Goal: Feedback & Contribution: Contribute content

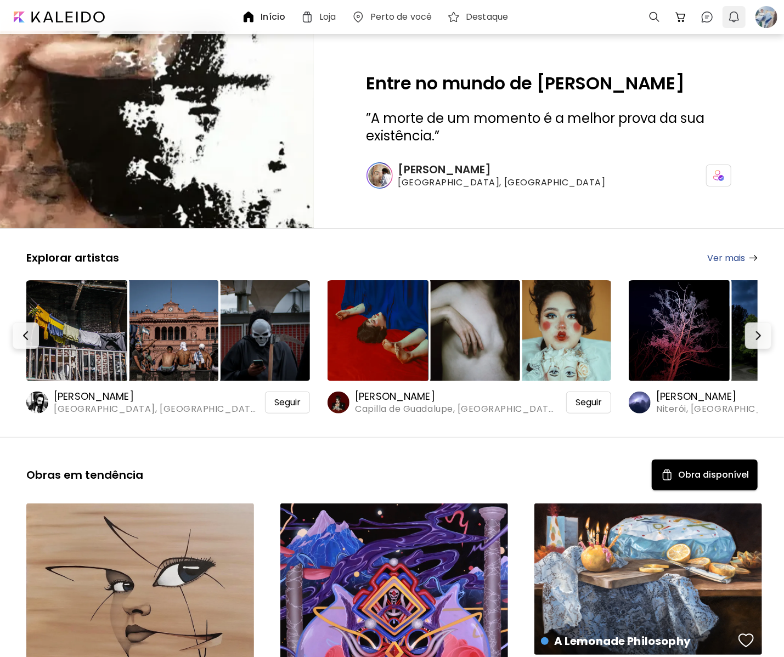
click at [737, 17] on img "button" at bounding box center [734, 16] width 13 height 13
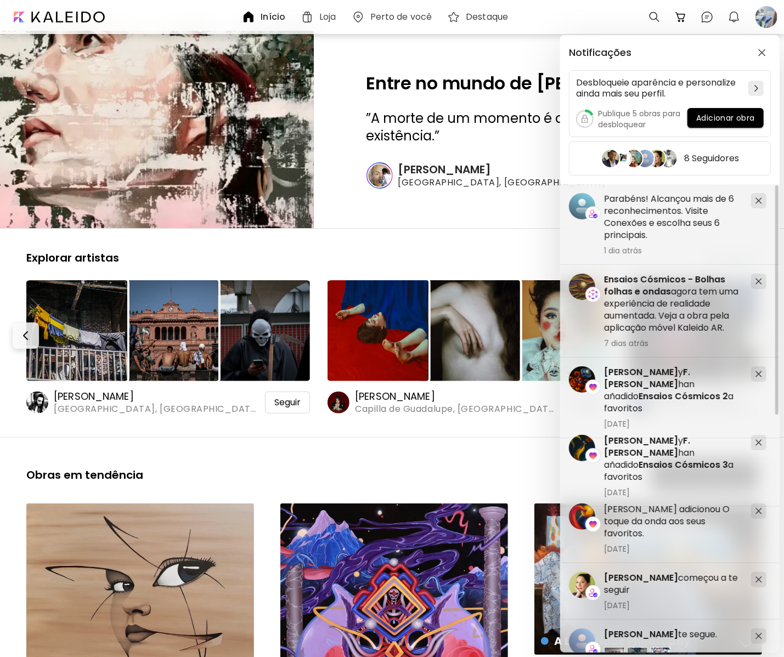
click at [445, 238] on div "Notificações Desbloqueie aparência e personalize ainda mais seu perfil. Publiqu…" at bounding box center [392, 328] width 784 height 657
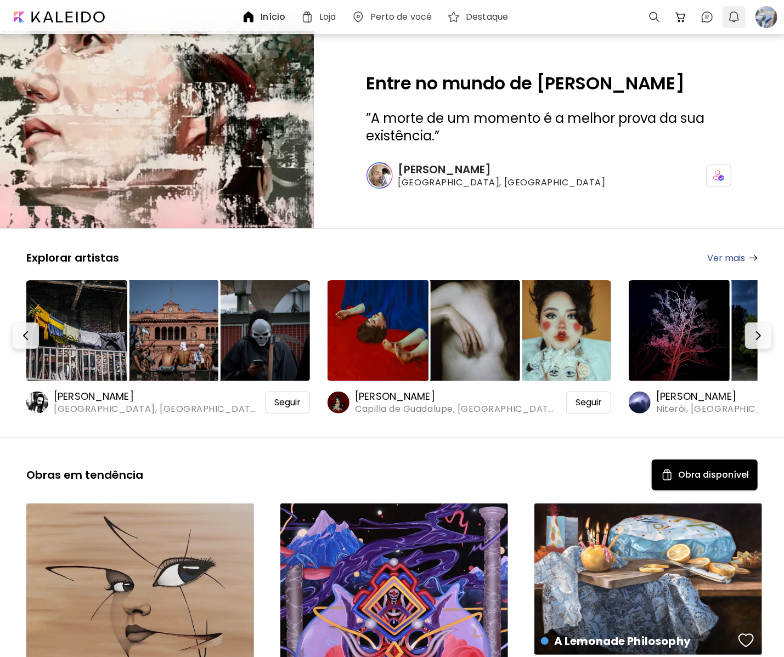
click at [726, 19] on button "0" at bounding box center [734, 17] width 19 height 19
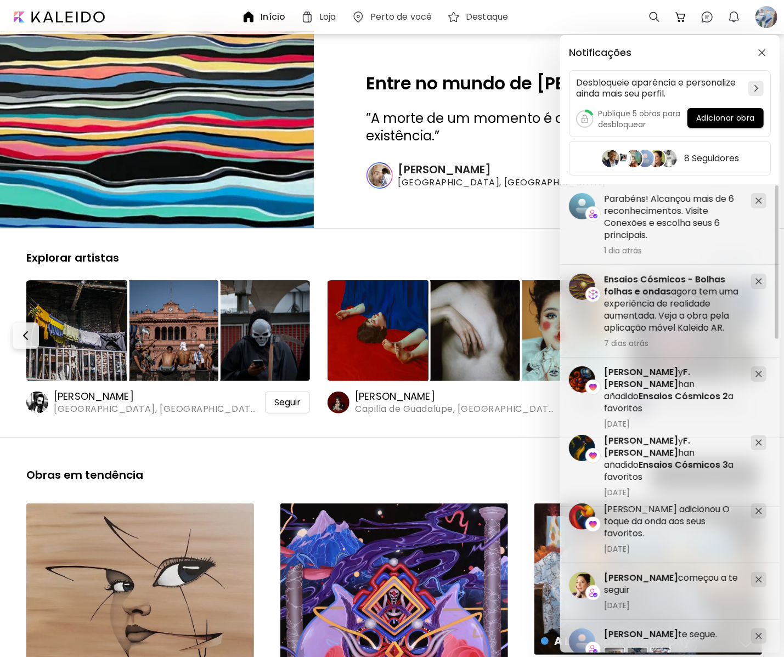
click at [773, 24] on div "Notificações Desbloqueie aparência e personalize ainda mais seu perfil. Publiqu…" at bounding box center [392, 328] width 784 height 657
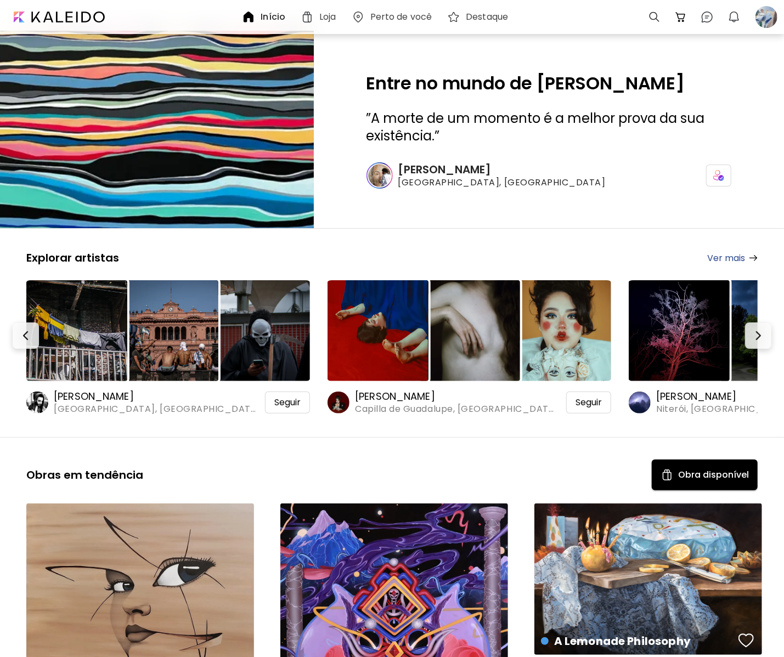
click at [773, 24] on div at bounding box center [766, 17] width 24 height 24
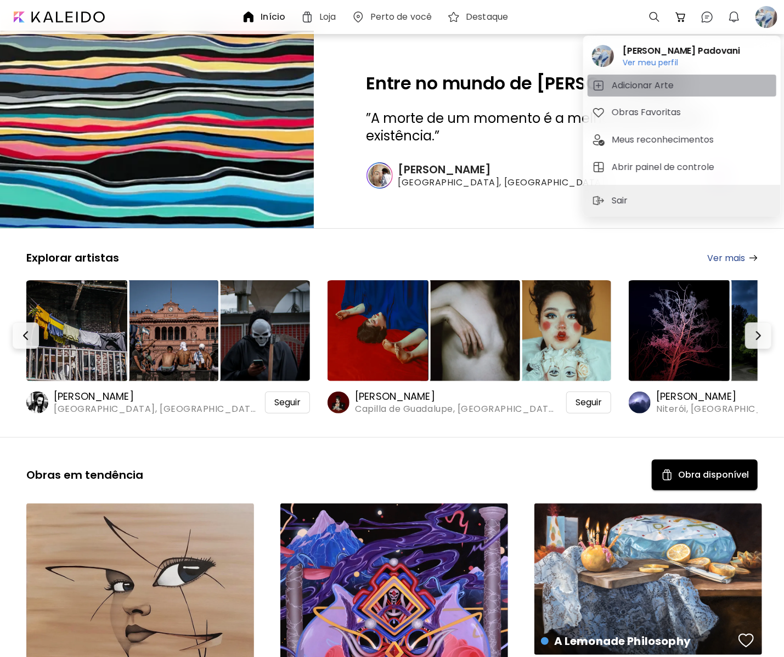
click at [680, 92] on span "Adicionar Arte" at bounding box center [682, 85] width 180 height 13
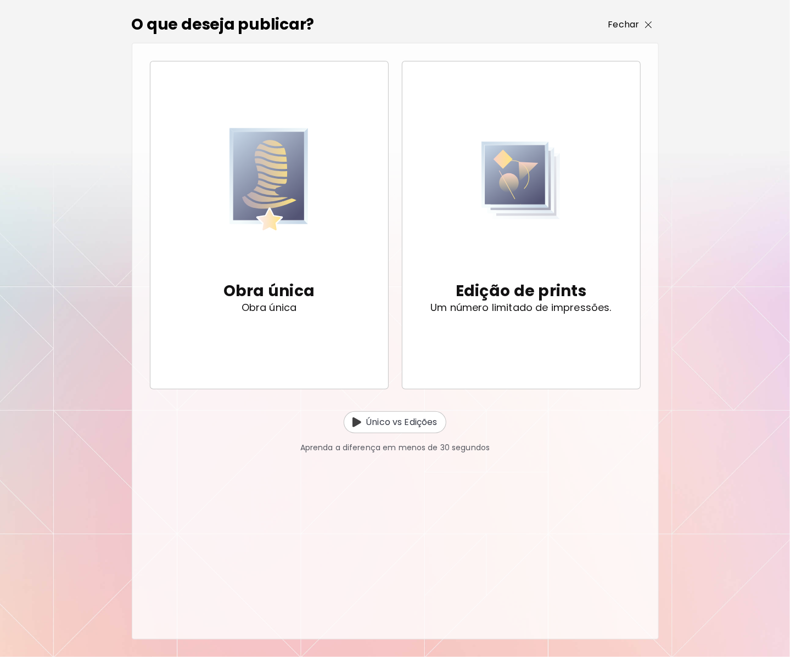
click at [636, 25] on p "Fechar" at bounding box center [623, 24] width 31 height 13
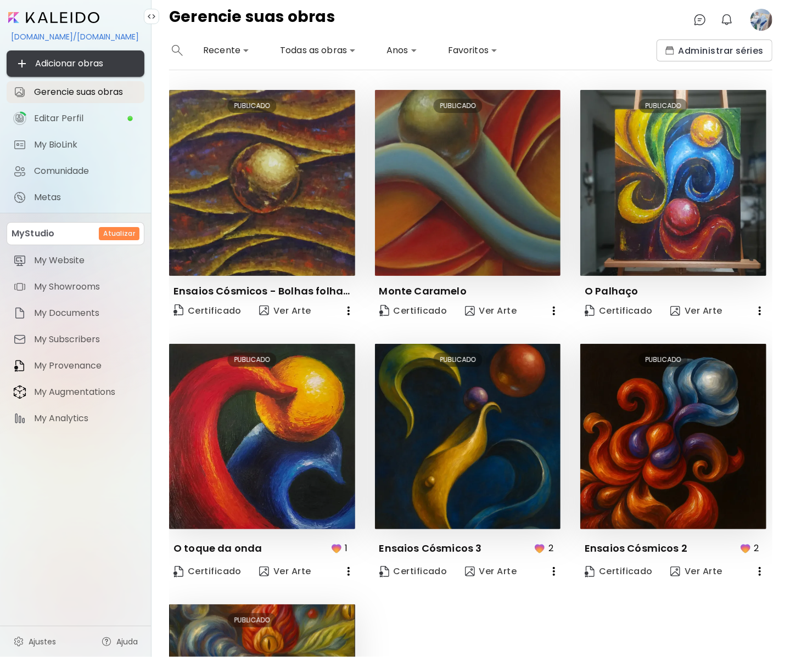
click at [84, 65] on span "Adicionar obras" at bounding box center [75, 63] width 120 height 13
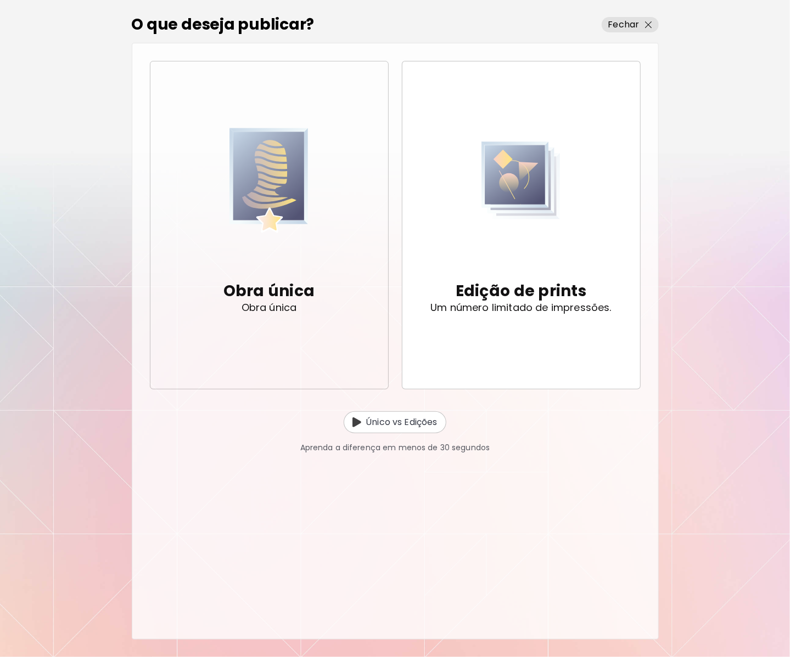
click at [315, 264] on span "Obra única Obra única" at bounding box center [269, 225] width 220 height 233
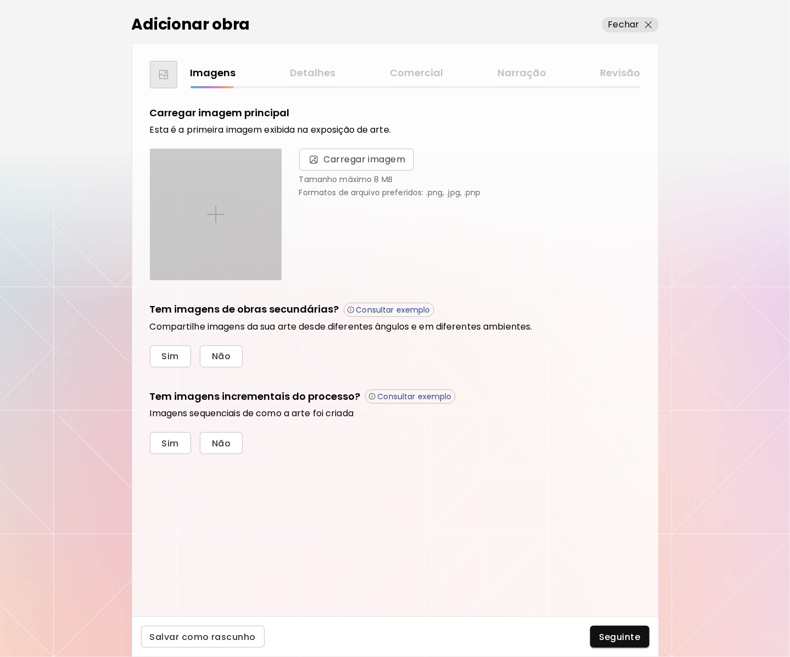
click at [252, 218] on div at bounding box center [215, 214] width 131 height 131
click at [0, 0] on input "file" at bounding box center [0, 0] width 0 height 0
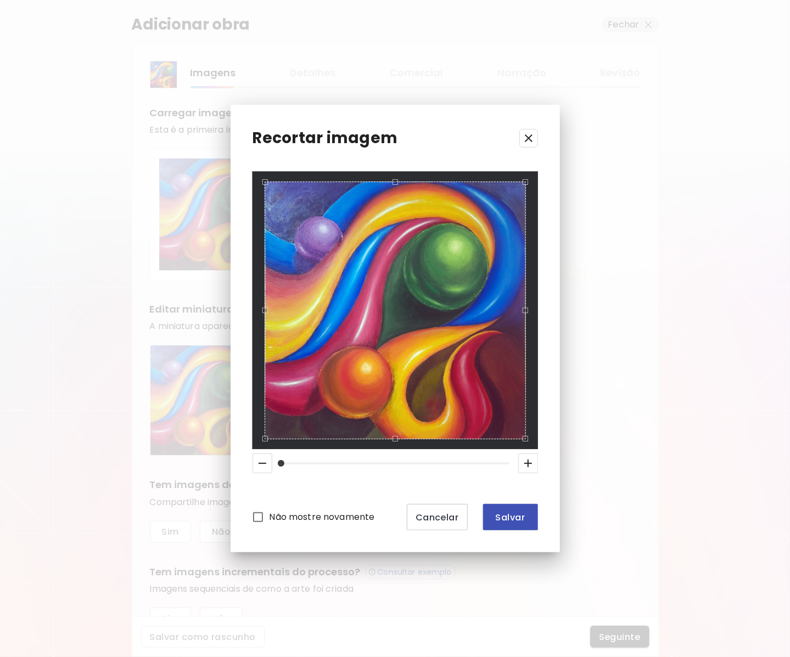
click at [519, 518] on span "Salvar" at bounding box center [510, 518] width 37 height 12
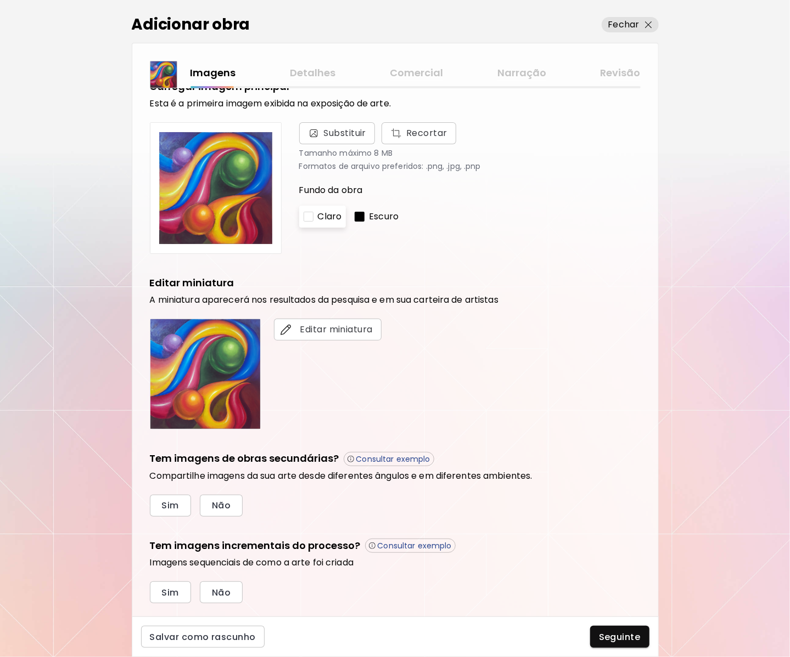
scroll to position [50, 0]
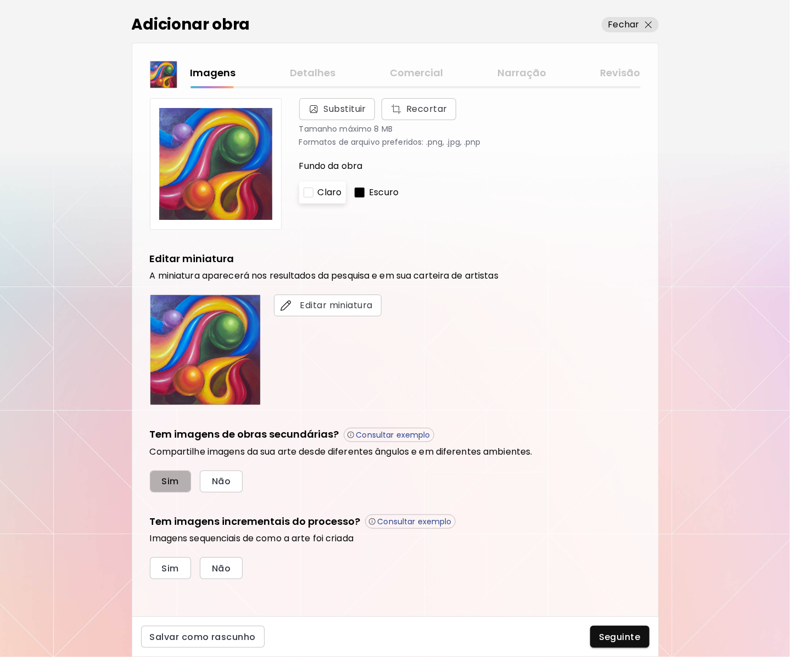
click at [182, 477] on button "Sim" at bounding box center [170, 482] width 41 height 22
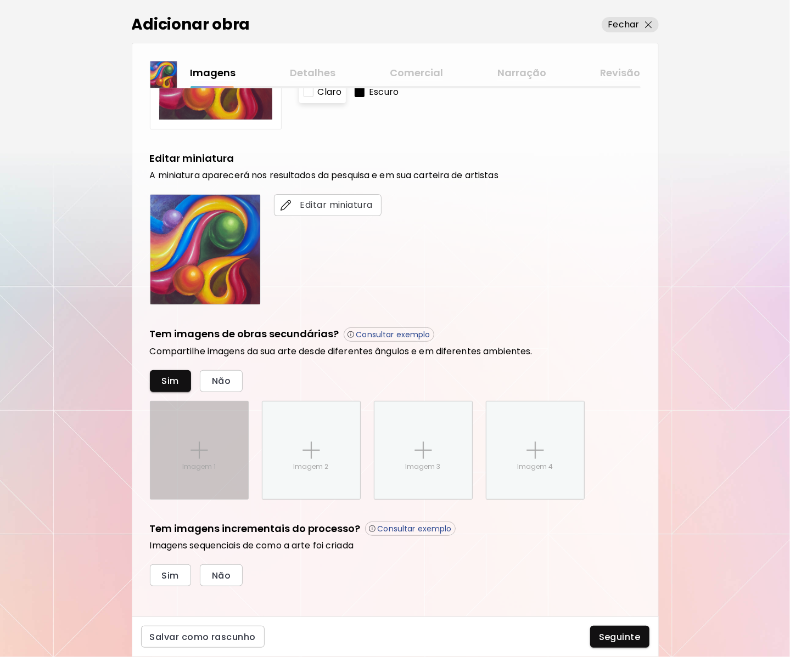
scroll to position [158, 0]
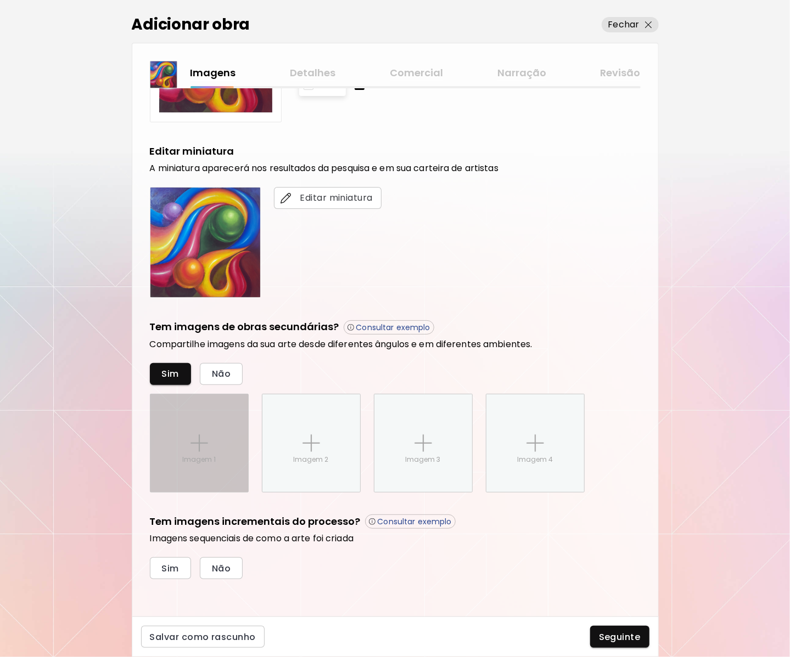
click at [221, 452] on div "Imagem 1" at bounding box center [199, 444] width 98 height 98
click at [0, 0] on input "Imagem 1" at bounding box center [0, 0] width 0 height 0
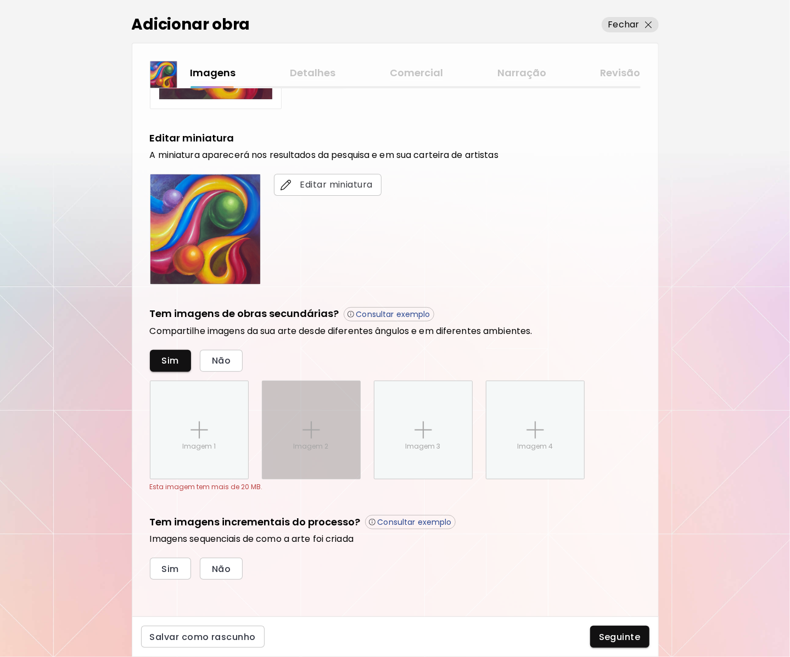
click at [307, 434] on img at bounding box center [311, 430] width 18 height 18
click at [0, 0] on input "Imagem 2" at bounding box center [0, 0] width 0 height 0
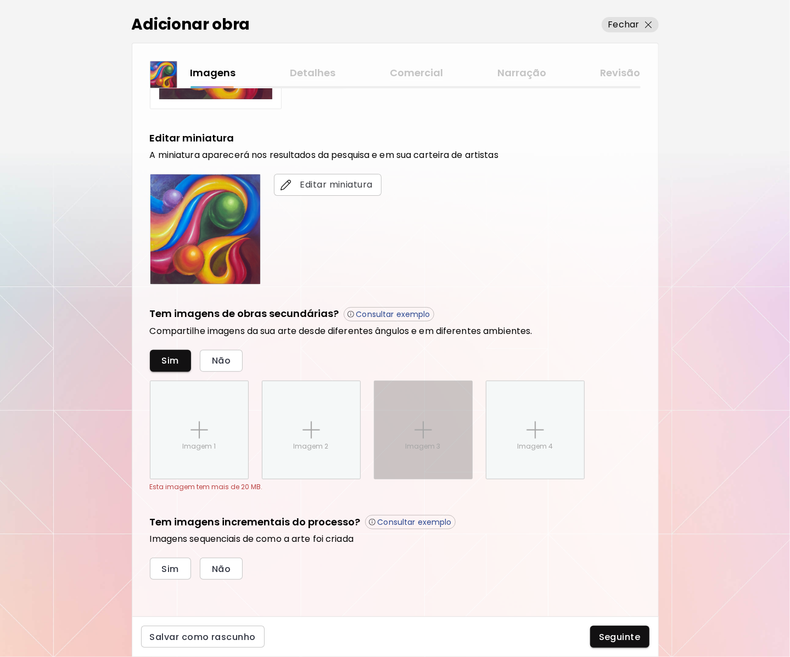
click at [403, 450] on div "Imagem 3" at bounding box center [423, 430] width 98 height 98
click at [0, 0] on input "Imagem 3" at bounding box center [0, 0] width 0 height 0
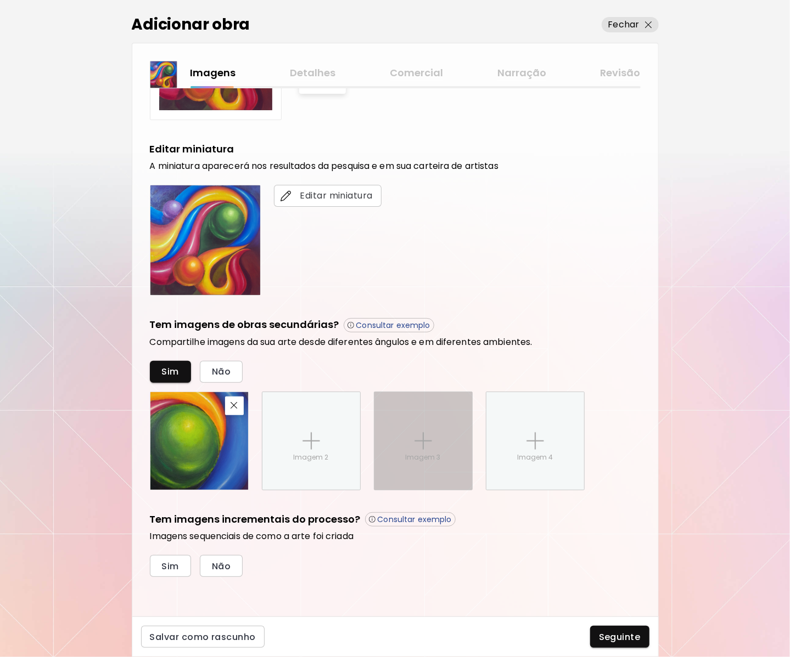
scroll to position [158, 0]
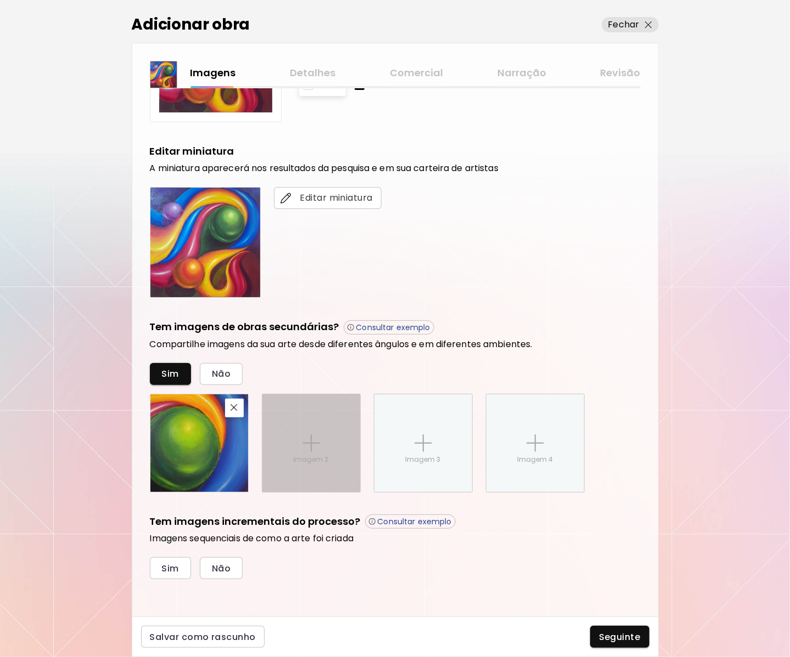
click at [305, 451] on div "Imagem 2" at bounding box center [311, 444] width 98 height 98
click at [0, 0] on input "Imagem 2" at bounding box center [0, 0] width 0 height 0
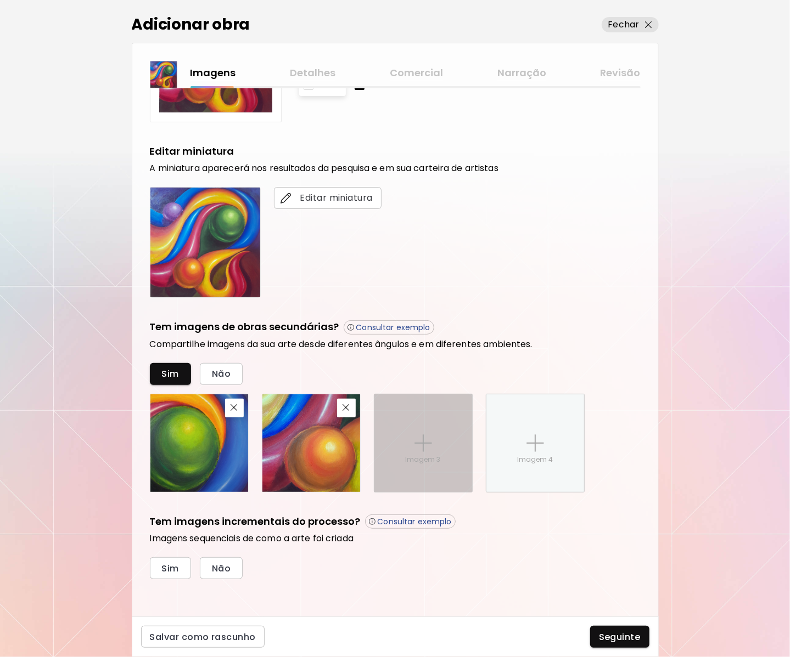
click at [430, 455] on p "Imagem 3" at bounding box center [422, 460] width 35 height 10
click at [0, 0] on input "Imagem 3" at bounding box center [0, 0] width 0 height 0
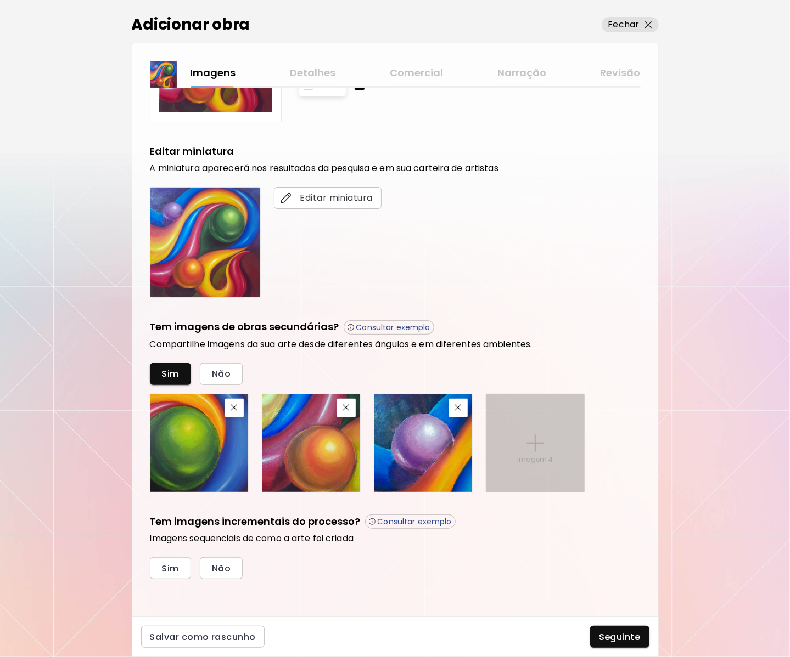
click at [540, 463] on div "Imagem 4" at bounding box center [535, 444] width 98 height 98
click at [0, 0] on input "Imagem 4" at bounding box center [0, 0] width 0 height 0
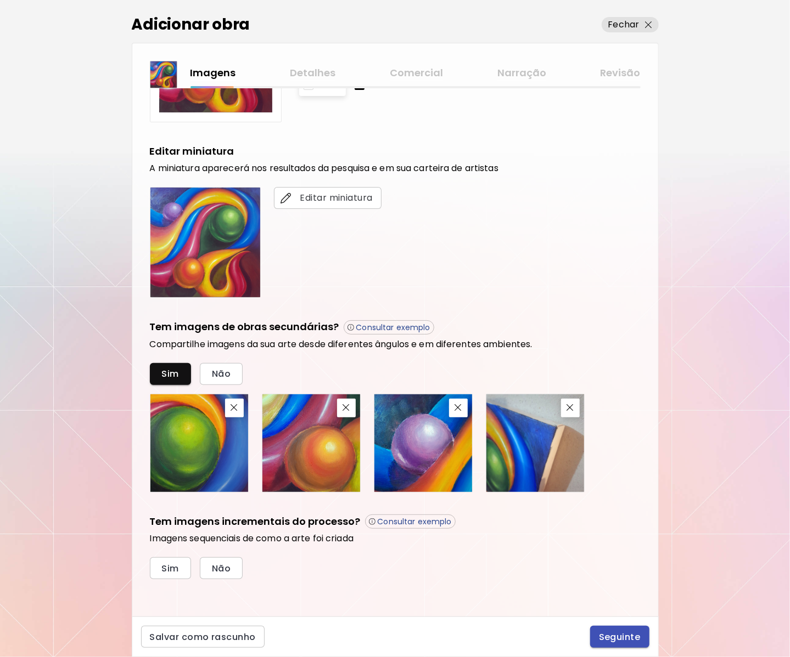
click at [631, 640] on span "Seguinte" at bounding box center [620, 638] width 42 height 12
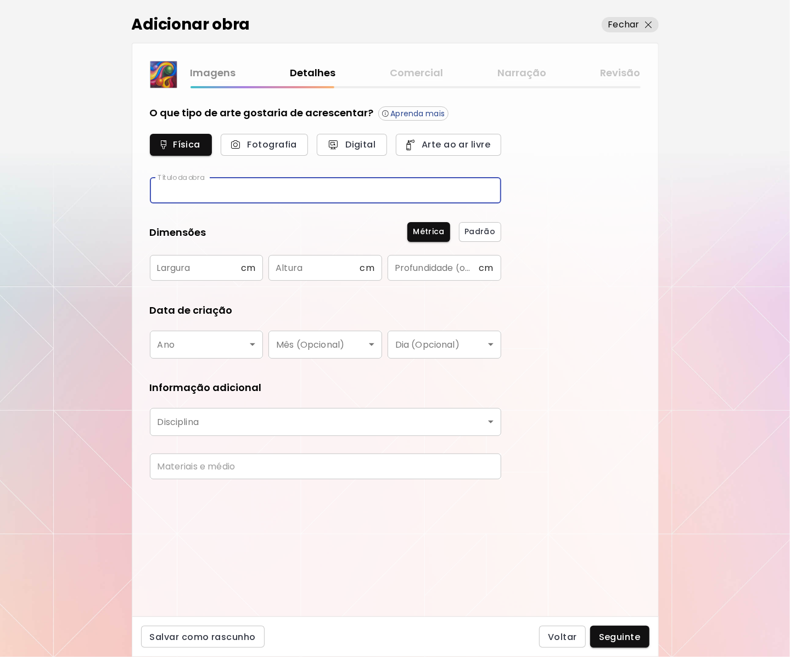
click at [223, 195] on input "text" at bounding box center [325, 191] width 351 height 26
click at [208, 193] on input "text" at bounding box center [325, 191] width 351 height 26
paste input "**********"
type input "**********"
click at [240, 266] on input "text" at bounding box center [195, 268] width 91 height 26
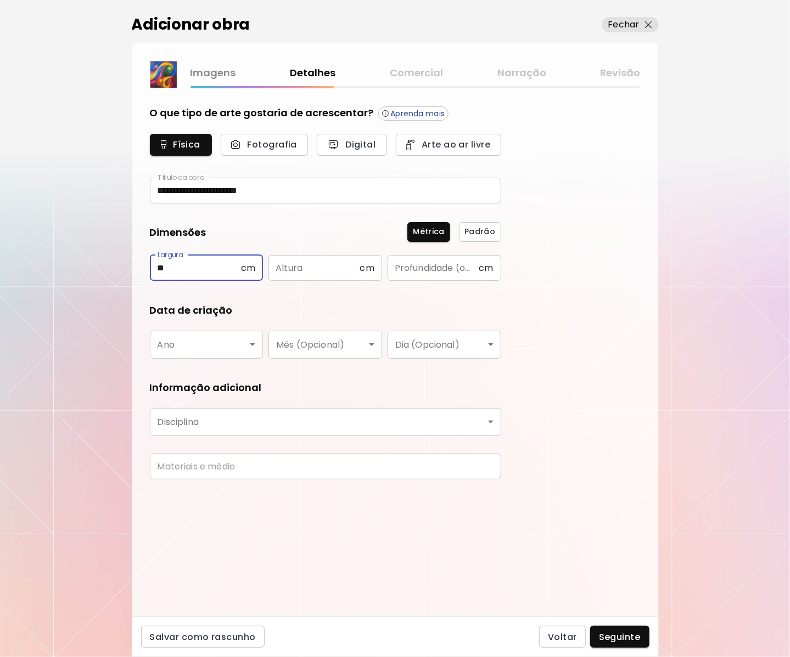
type input "**"
click at [329, 274] on input "text" at bounding box center [313, 268] width 91 height 26
type input "**"
click at [433, 267] on input "text" at bounding box center [432, 268] width 91 height 26
type input "*"
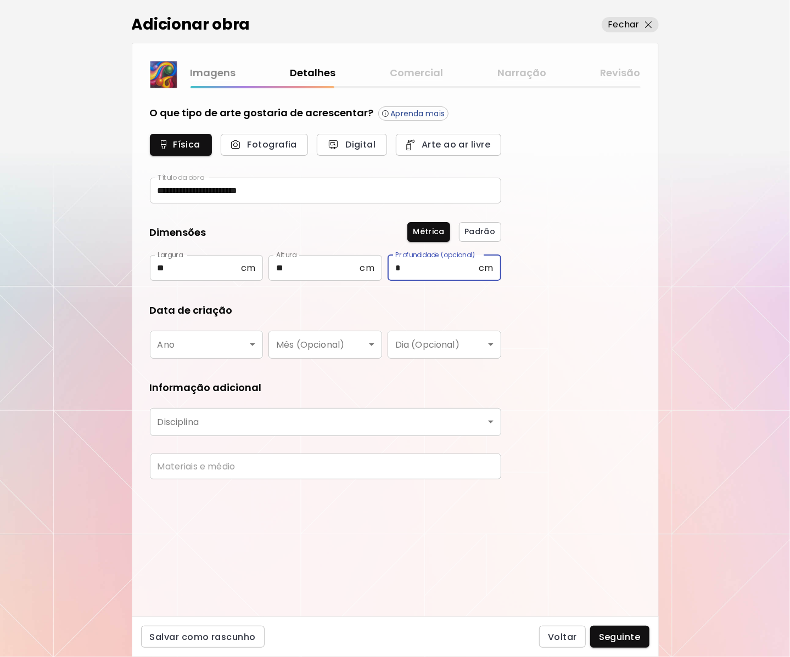
click at [488, 297] on form "**********" at bounding box center [325, 297] width 351 height 382
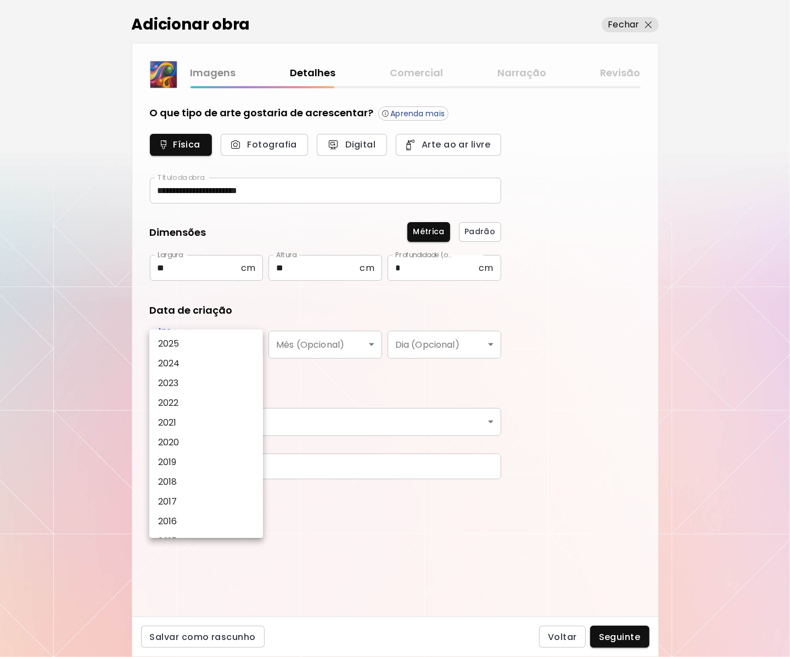
click at [229, 339] on body "**********" at bounding box center [395, 328] width 790 height 657
click at [229, 339] on li "2025" at bounding box center [208, 344] width 119 height 20
type input "****"
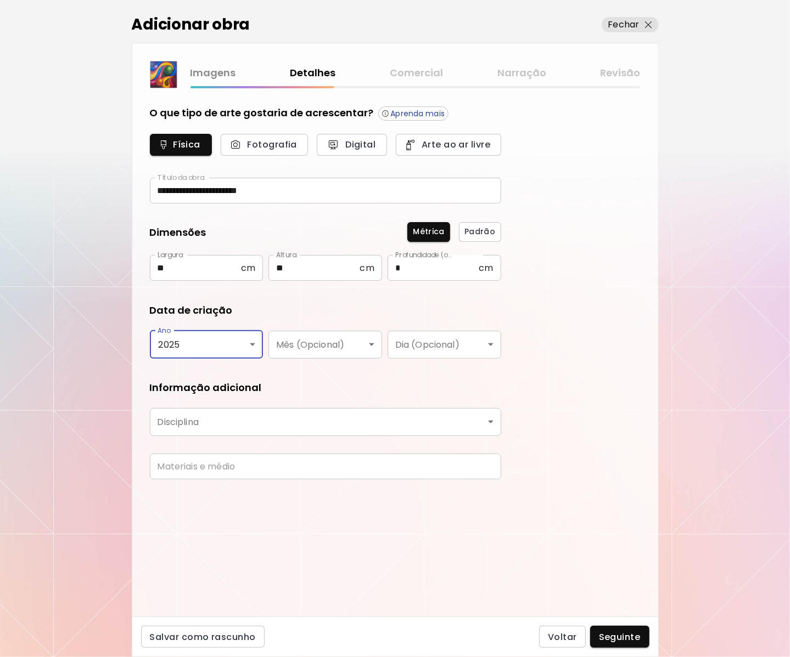
click at [295, 415] on body "**********" at bounding box center [395, 328] width 790 height 657
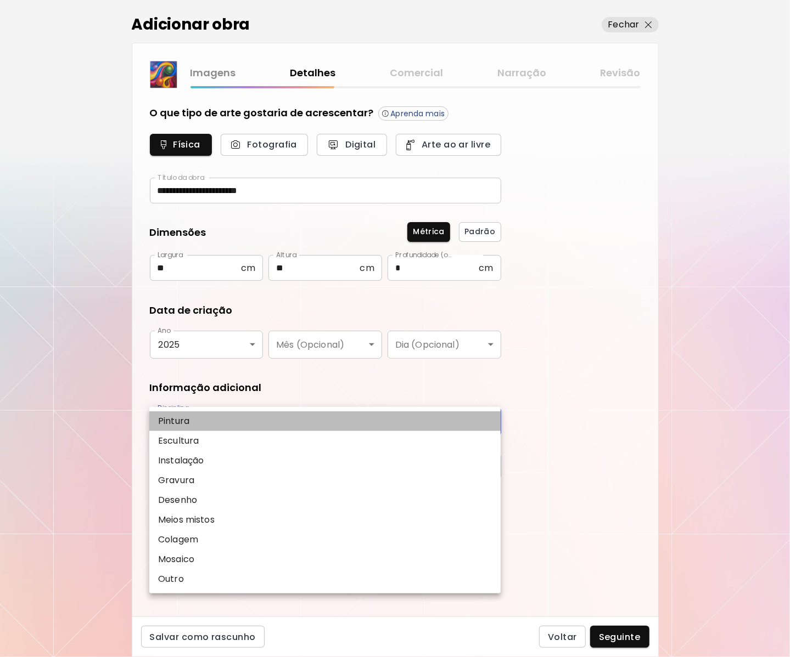
click at [254, 424] on li "Pintura" at bounding box center [324, 422] width 351 height 20
type input "********"
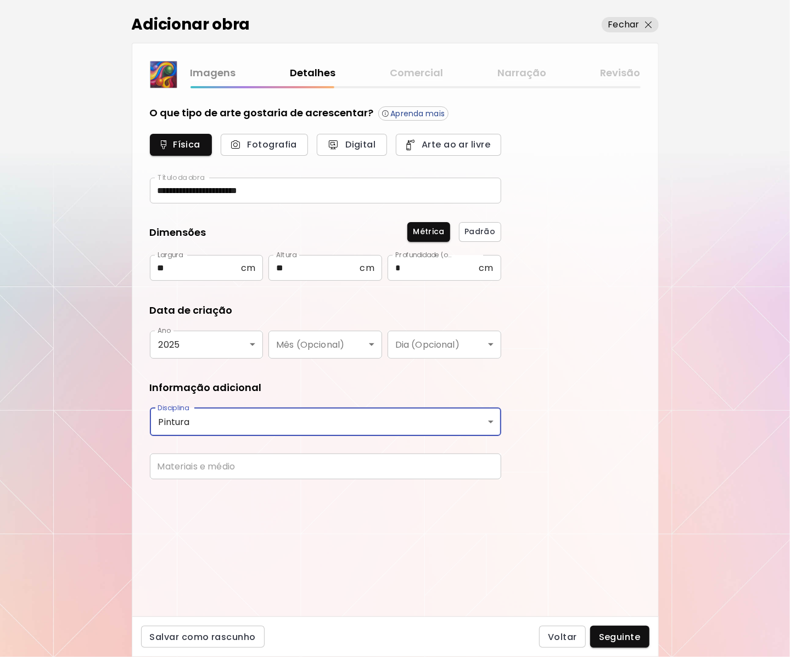
click at [255, 465] on input "text" at bounding box center [325, 467] width 351 height 26
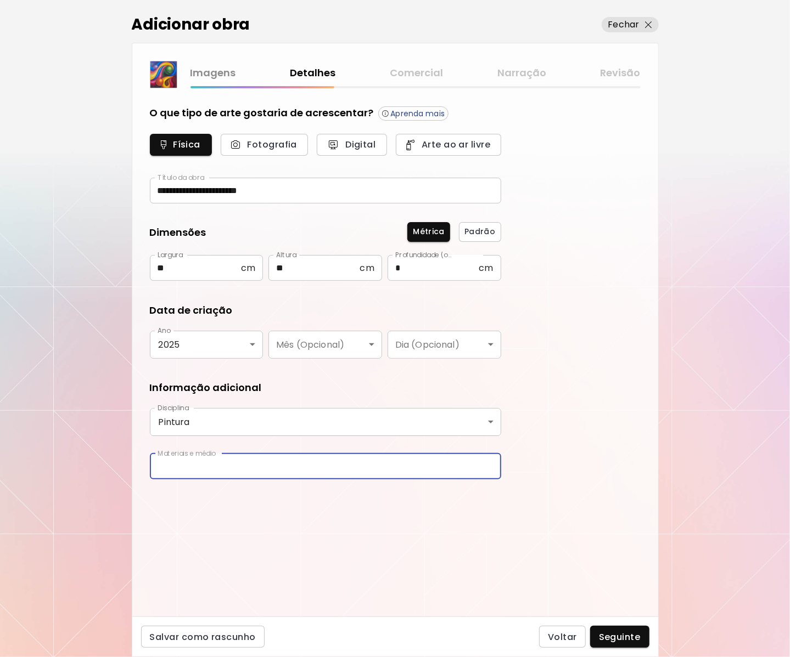
type input "**********"
click at [622, 639] on span "Seguinte" at bounding box center [620, 638] width 42 height 12
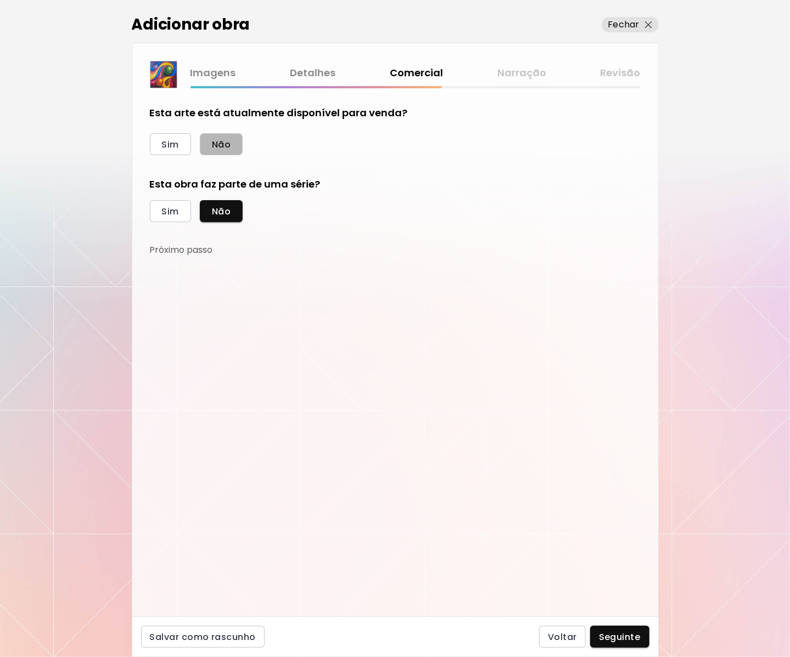
click at [230, 135] on button "Não" at bounding box center [221, 144] width 43 height 22
click at [627, 636] on span "Seguinte" at bounding box center [620, 638] width 42 height 12
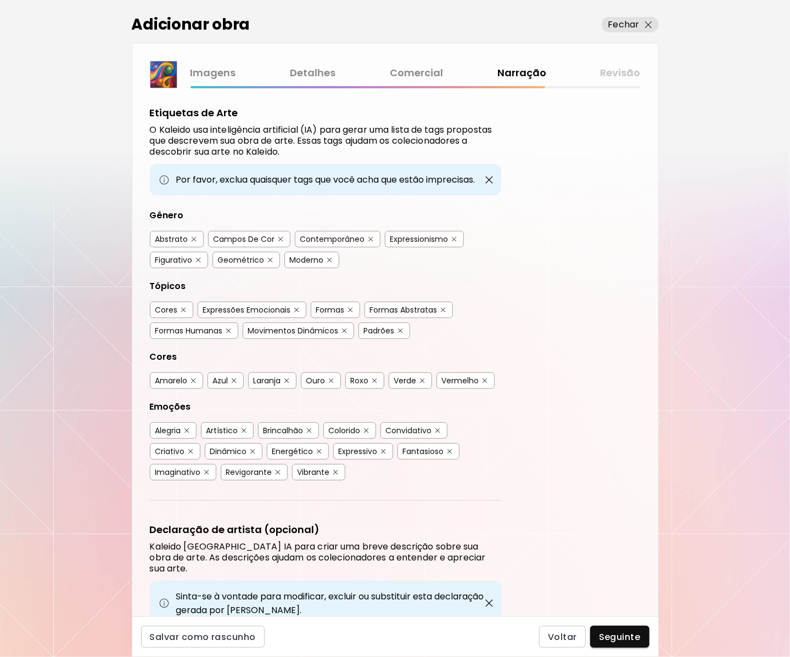
click at [452, 237] on img "button" at bounding box center [454, 239] width 5 height 5
click at [191, 255] on div "Figurativo" at bounding box center [173, 260] width 37 height 11
click at [220, 328] on div "Formas Humanas" at bounding box center [188, 330] width 67 height 11
click at [400, 329] on button "button" at bounding box center [400, 331] width 8 height 8
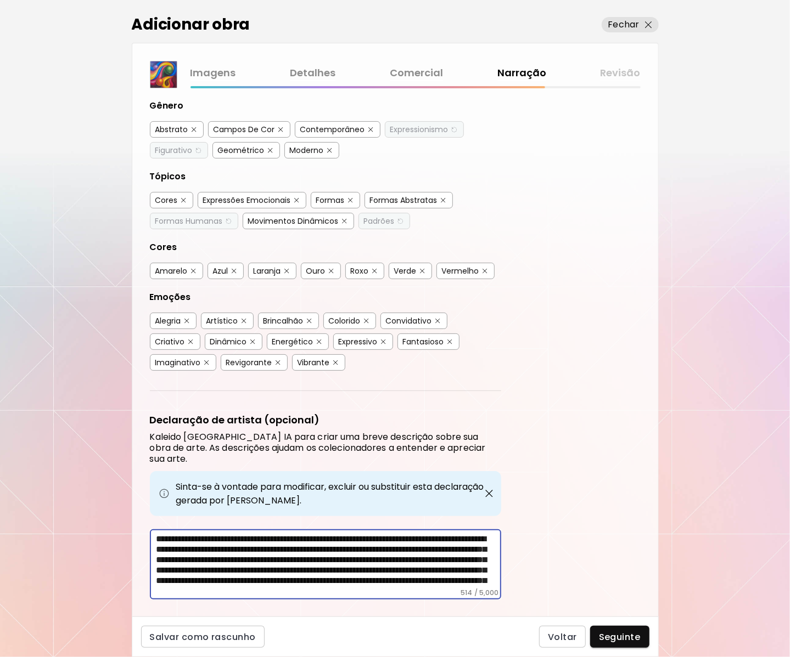
drag, startPoint x: 355, startPoint y: 562, endPoint x: 136, endPoint y: 506, distance: 226.6
click at [136, 506] on div "Etiquetas de Arte O Kaleido usa inteligência artificial (IA) para gerar uma lis…" at bounding box center [395, 352] width 526 height 528
paste textarea
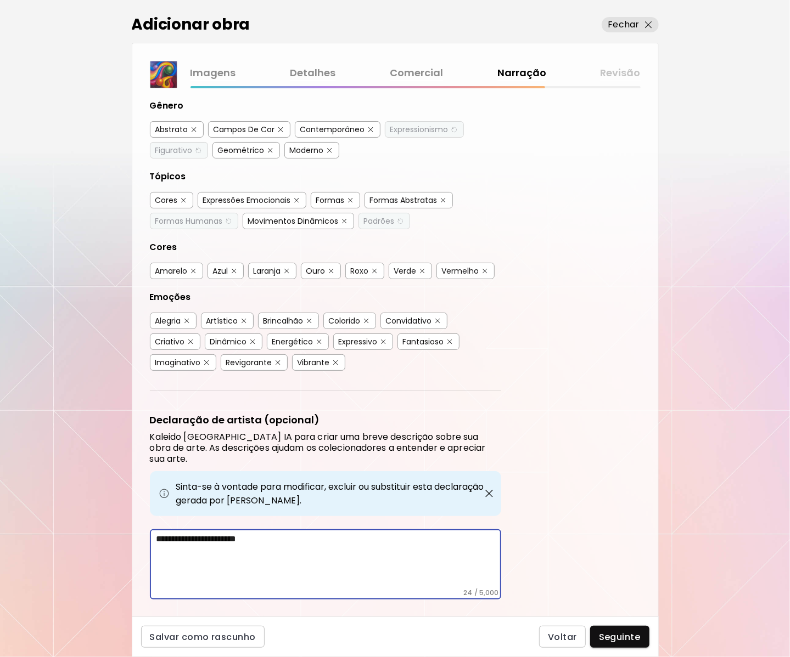
scroll to position [67, 0]
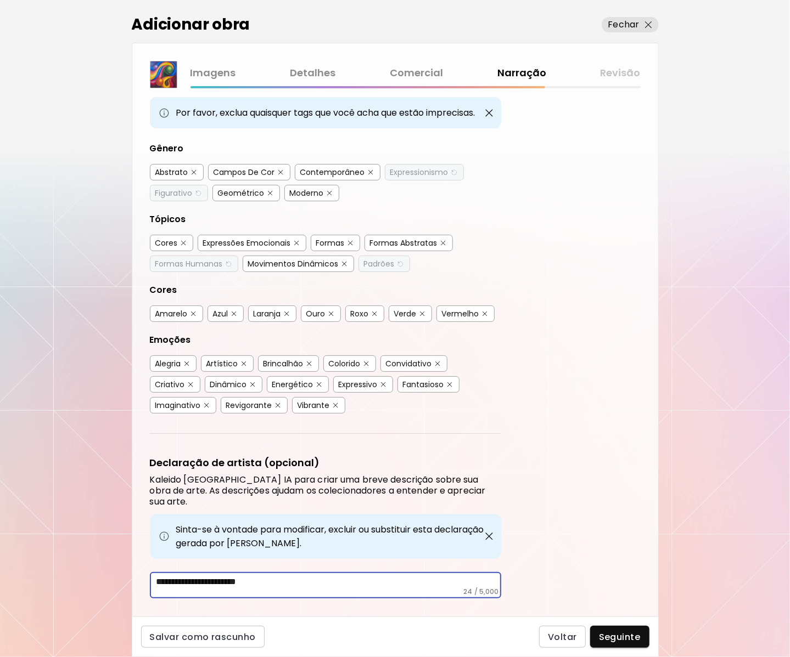
drag, startPoint x: 289, startPoint y: 565, endPoint x: -10, endPoint y: 508, distance: 304.3
click at [0, 508] on html "[DOMAIN_NAME]/[DOMAIN_NAME] Adicionar obras Gerencie suas obras Editar Perfil M…" at bounding box center [395, 328] width 790 height 657
paste textarea "**********"
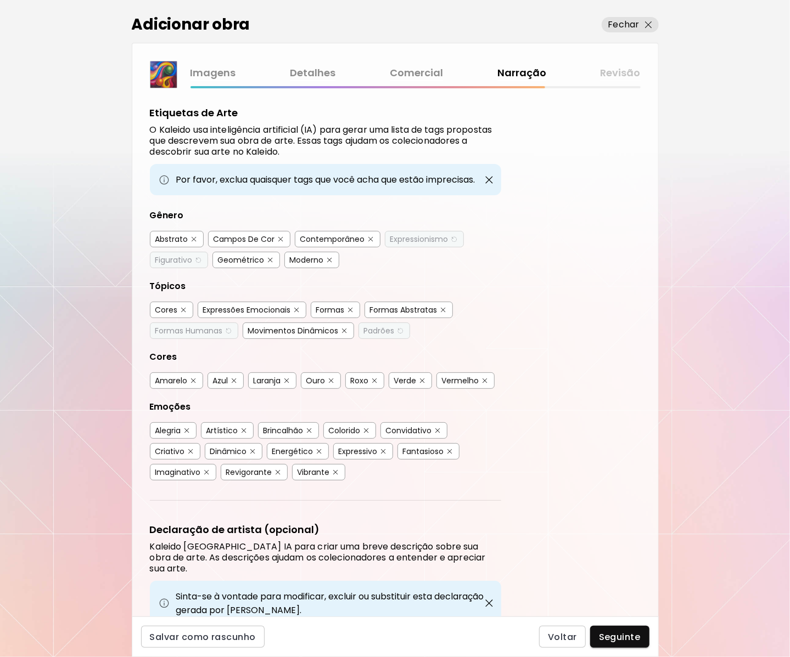
scroll to position [109, 0]
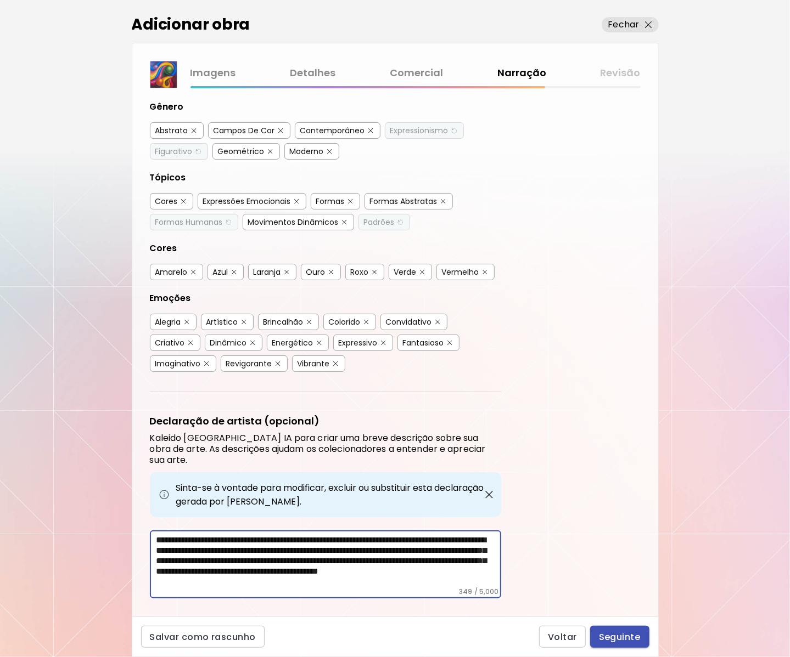
type textarea "**********"
click at [628, 634] on span "Seguinte" at bounding box center [620, 638] width 42 height 12
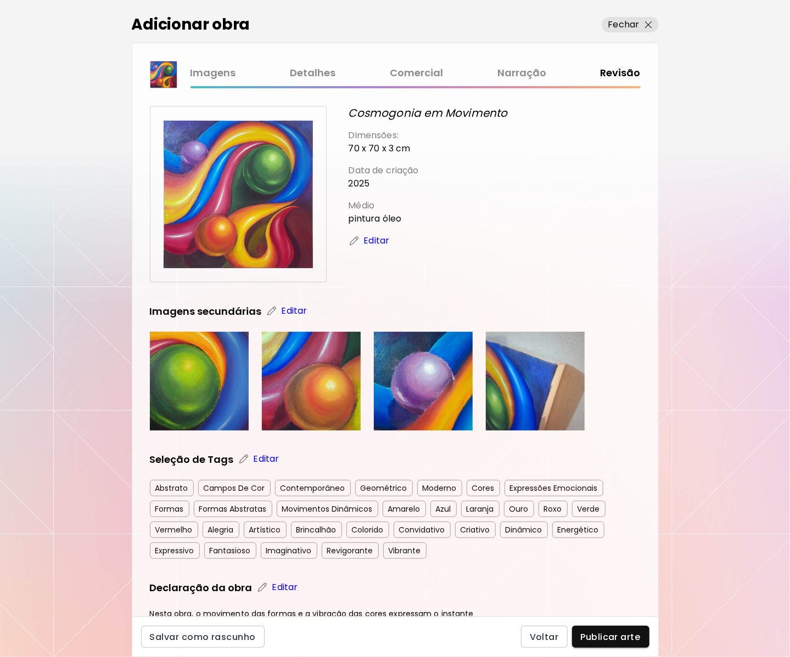
click at [293, 309] on p "Editar" at bounding box center [294, 311] width 26 height 13
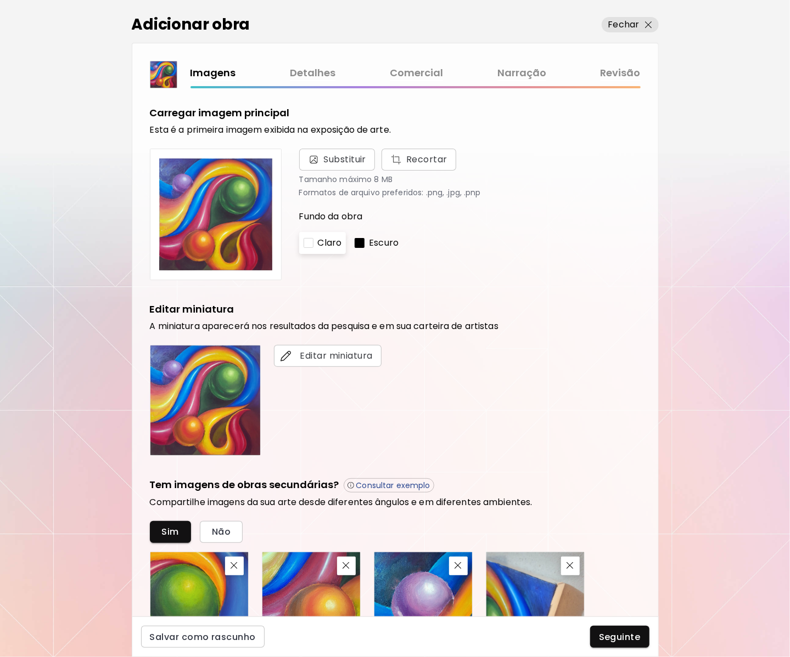
scroll to position [158, 0]
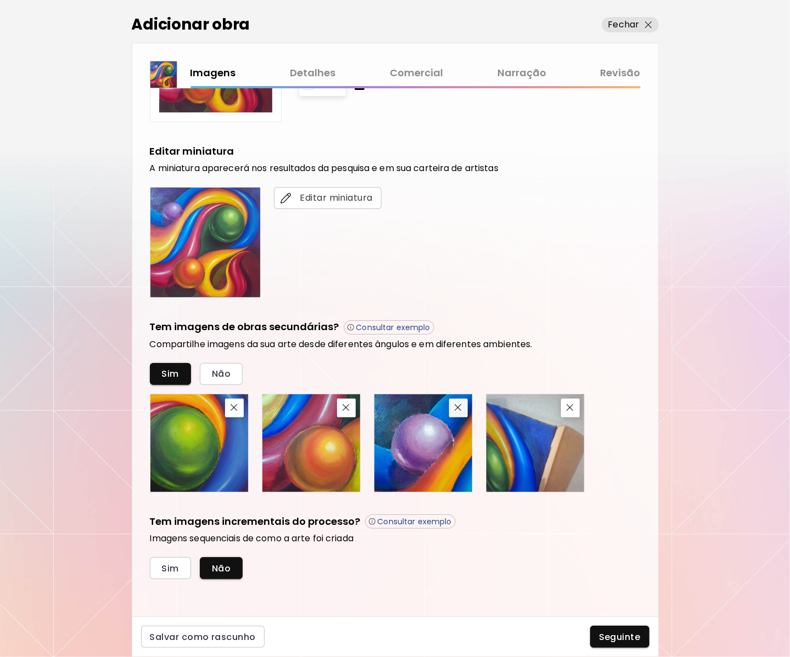
click at [453, 408] on span "button" at bounding box center [458, 407] width 13 height 7
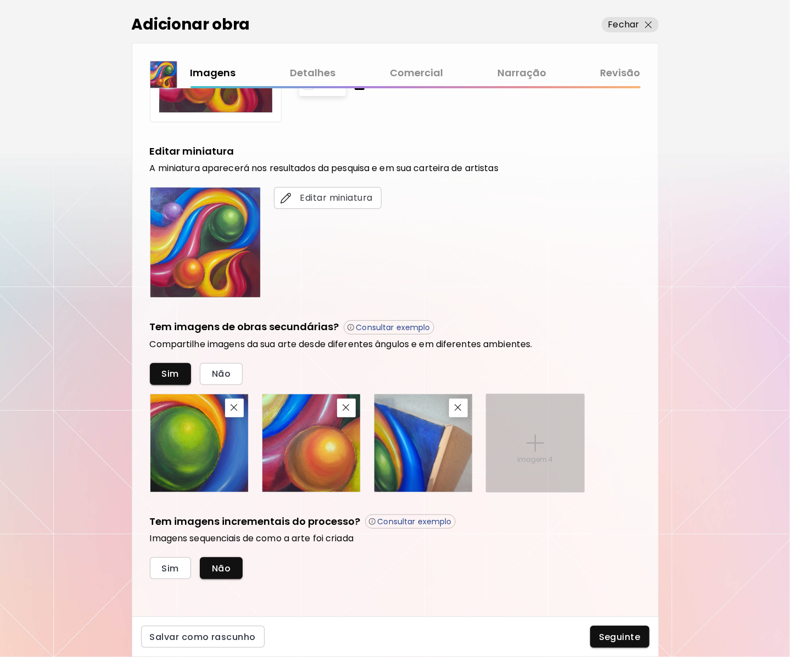
click at [536, 440] on img at bounding box center [535, 444] width 18 height 18
click at [0, 0] on input "Imagem 4" at bounding box center [0, 0] width 0 height 0
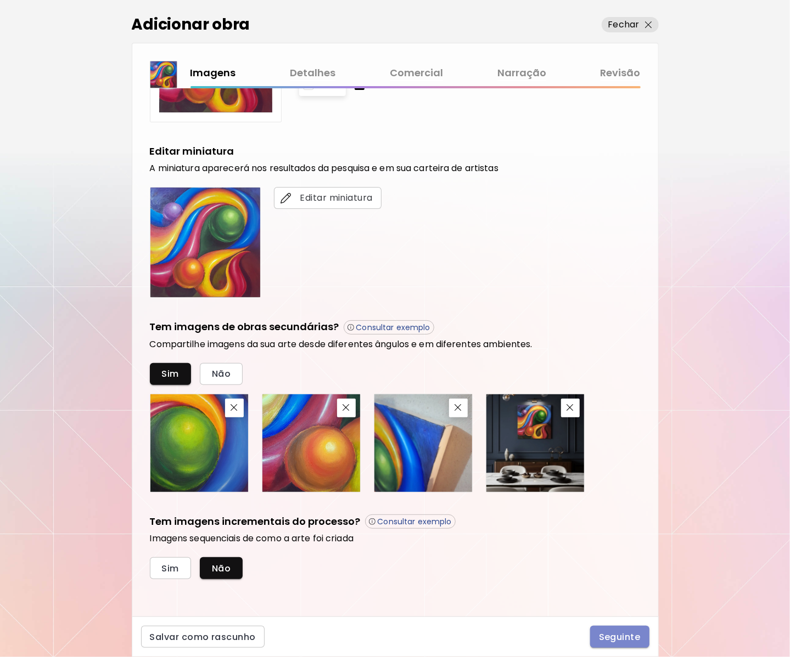
click at [626, 640] on span "Seguinte" at bounding box center [620, 638] width 42 height 12
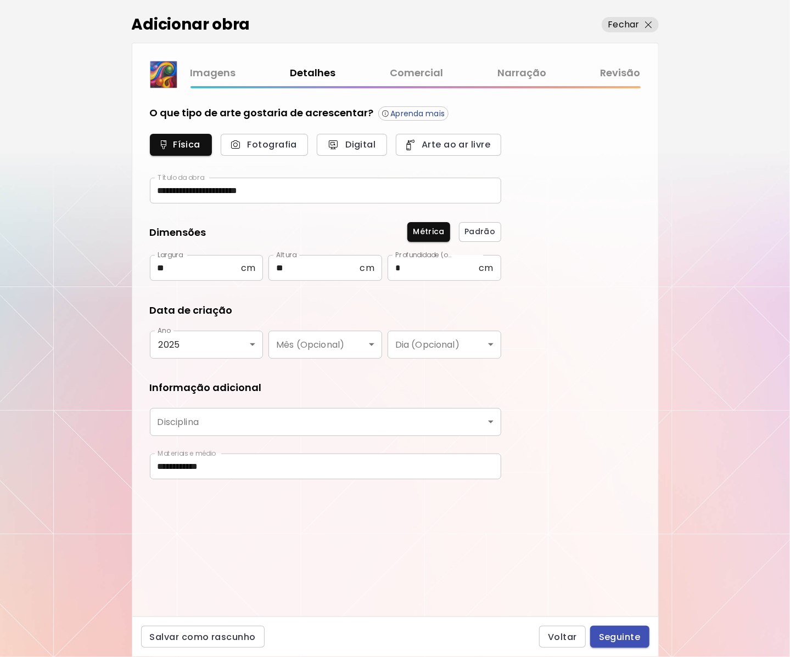
type input "********"
click at [625, 638] on span "Seguinte" at bounding box center [620, 638] width 42 height 12
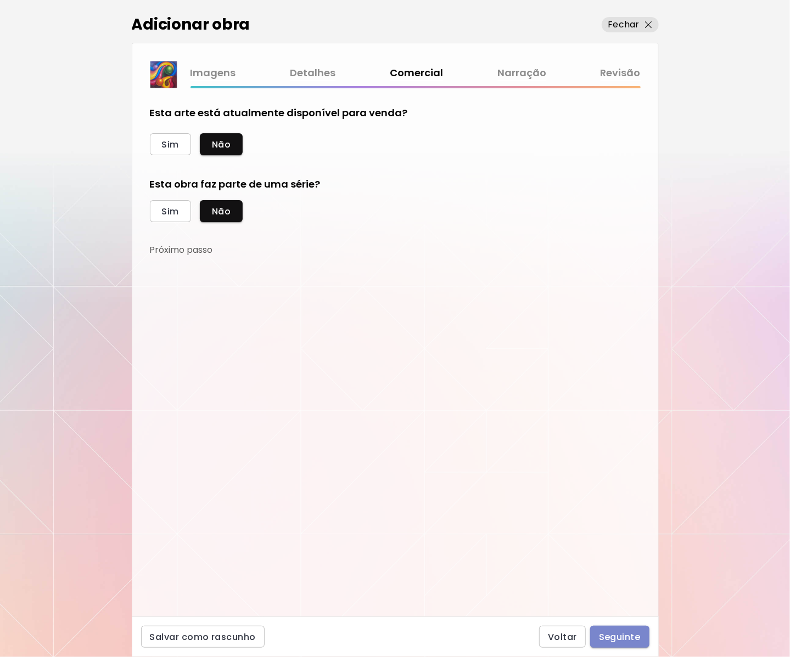
click at [625, 638] on span "Seguinte" at bounding box center [620, 638] width 42 height 12
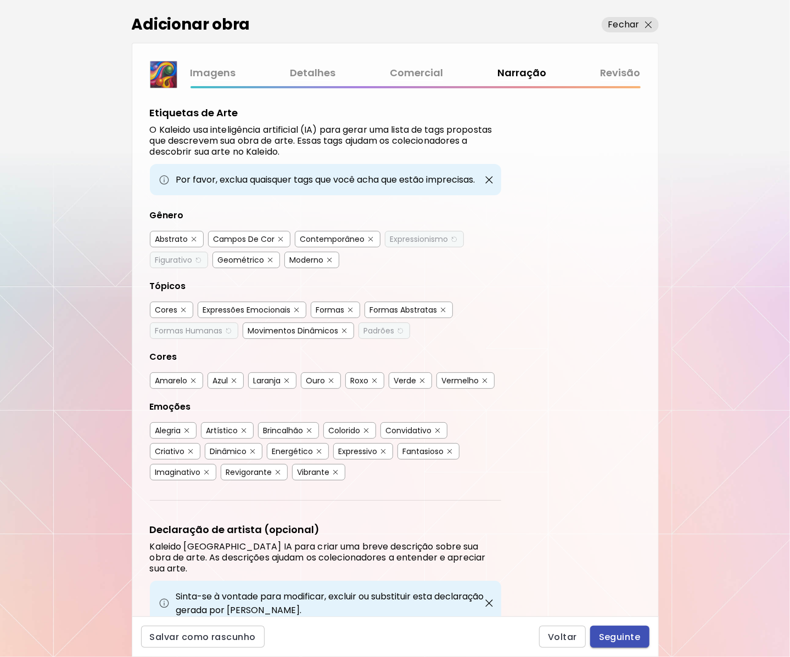
click at [625, 638] on span "Seguinte" at bounding box center [620, 638] width 42 height 12
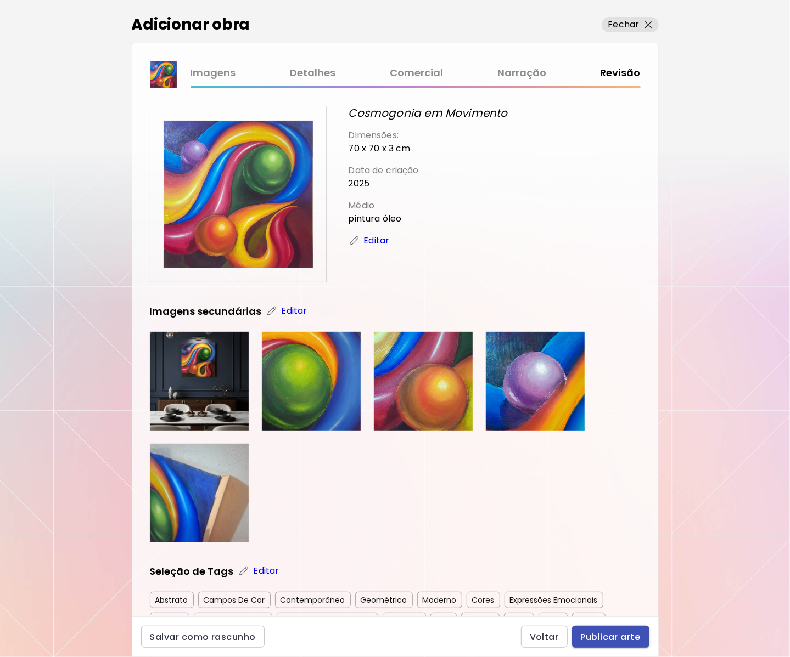
click at [625, 638] on span "Publicar arte" at bounding box center [611, 638] width 60 height 12
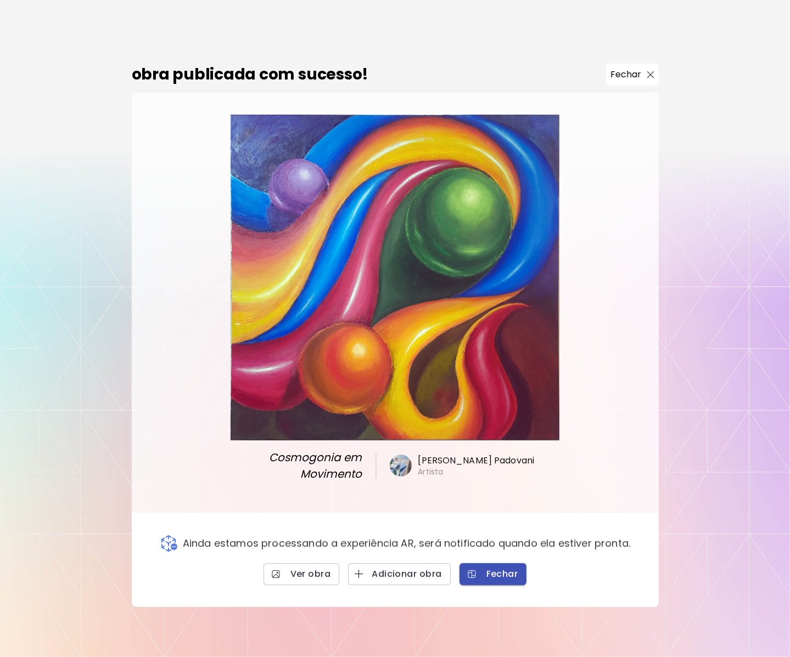
click at [486, 576] on span "Fechar" at bounding box center [493, 574] width 50 height 12
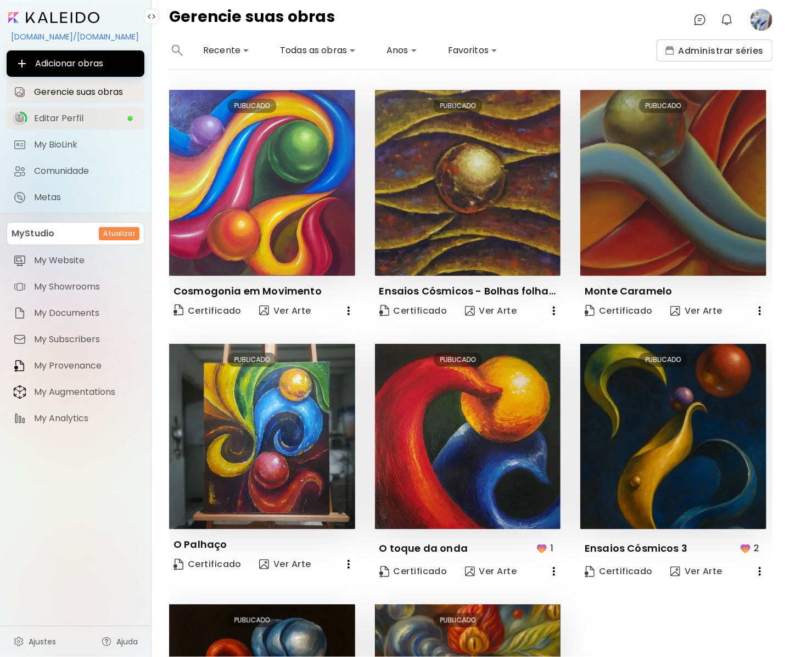
click at [93, 116] on span "Editar Perfil" at bounding box center [80, 118] width 93 height 11
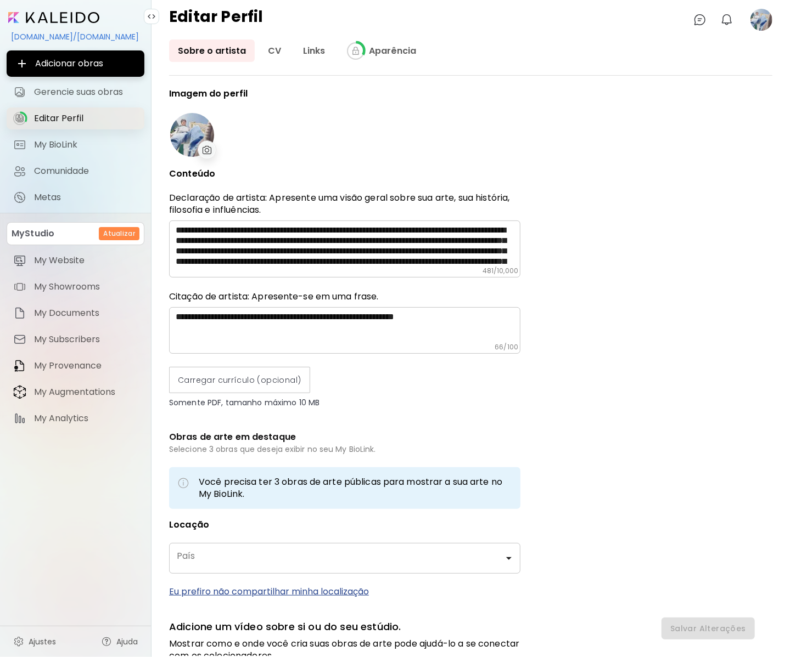
type input "******"
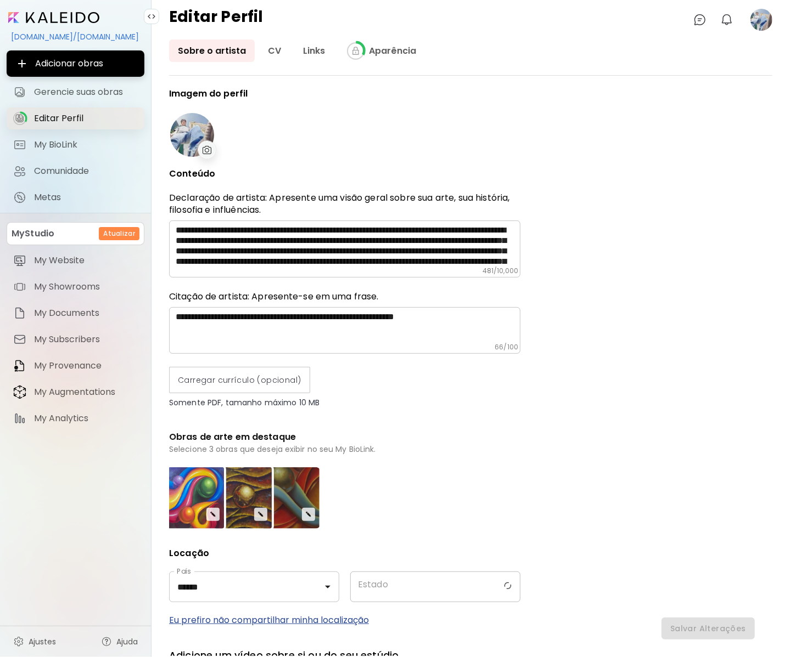
type input "*****"
click at [401, 51] on link "Aparência" at bounding box center [381, 51] width 87 height 22
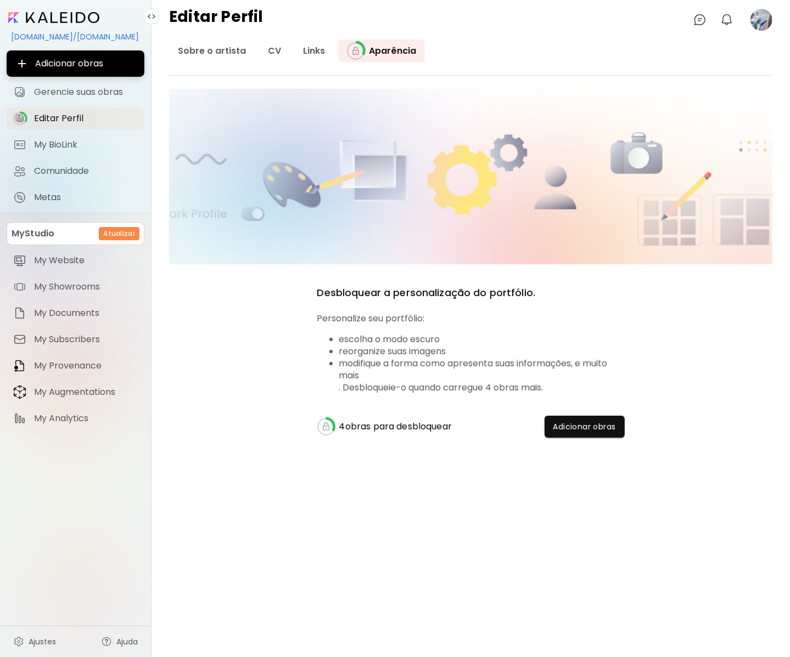
click at [49, 18] on input "image" at bounding box center [53, 17] width 91 height 11
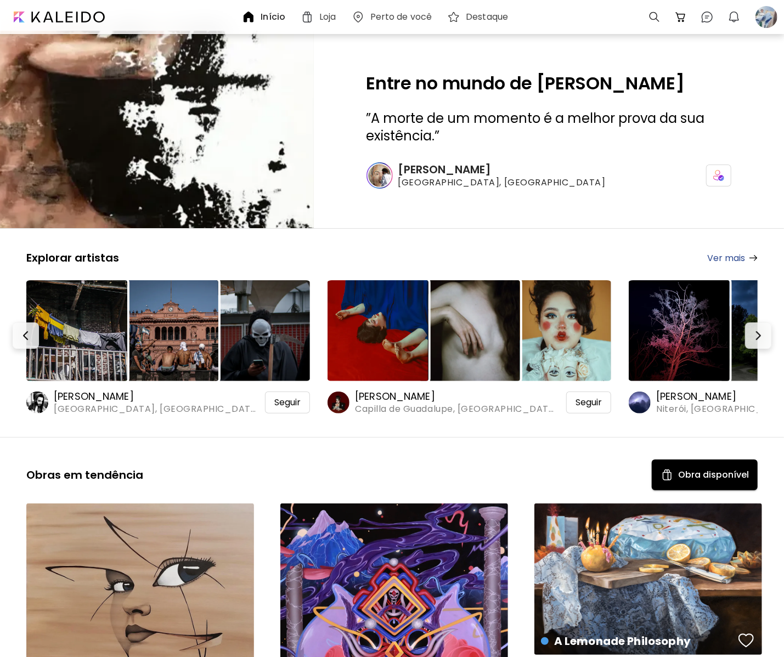
click at [449, 165] on h6 "[PERSON_NAME]" at bounding box center [501, 169] width 207 height 14
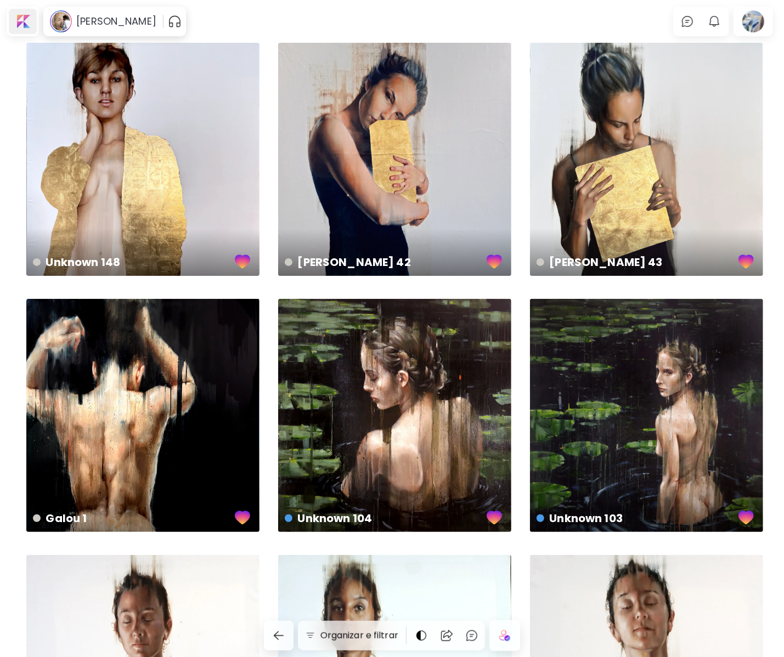
click at [18, 15] on div at bounding box center [23, 21] width 28 height 25
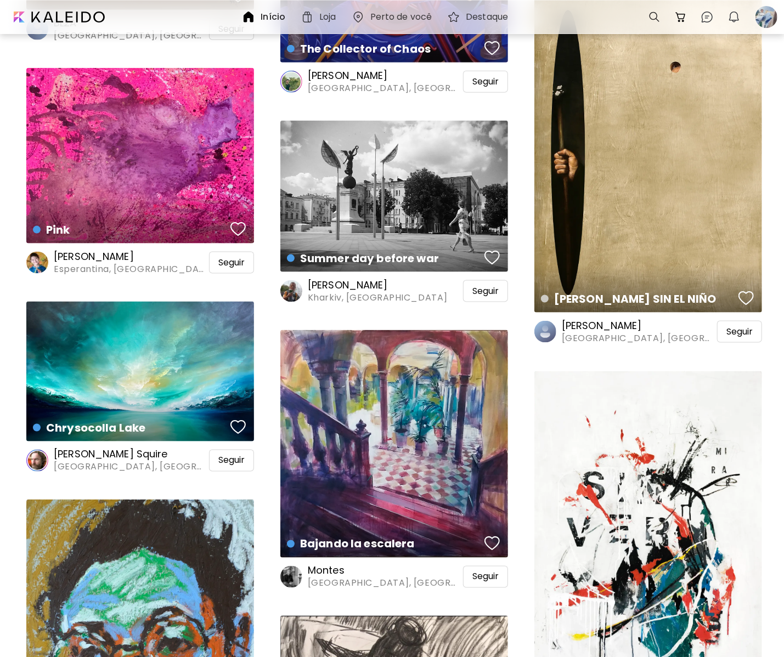
scroll to position [768, 0]
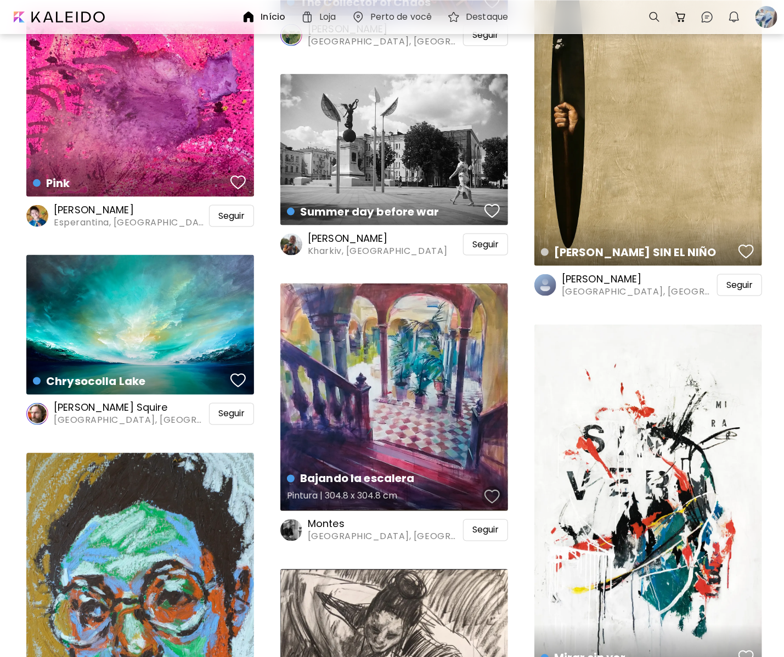
click at [488, 505] on div "button" at bounding box center [491, 497] width 15 height 16
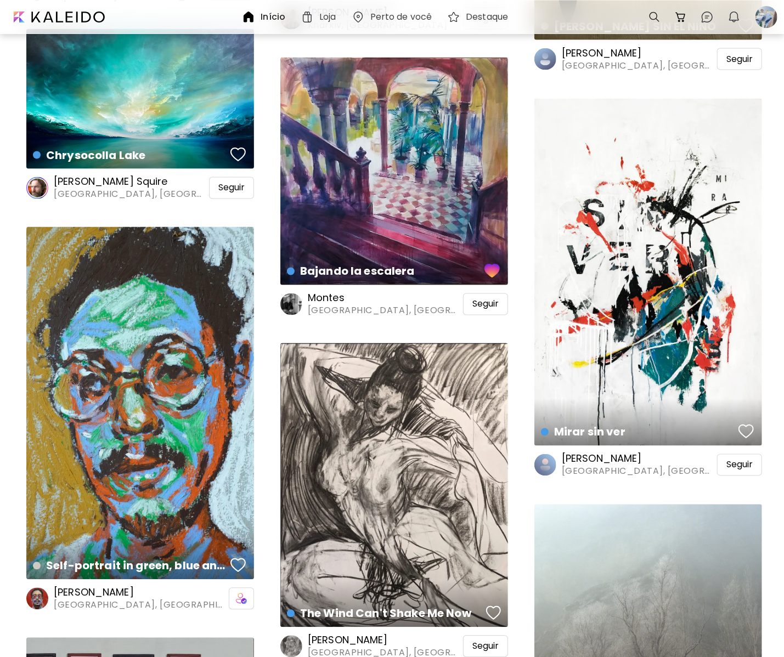
scroll to position [1043, 0]
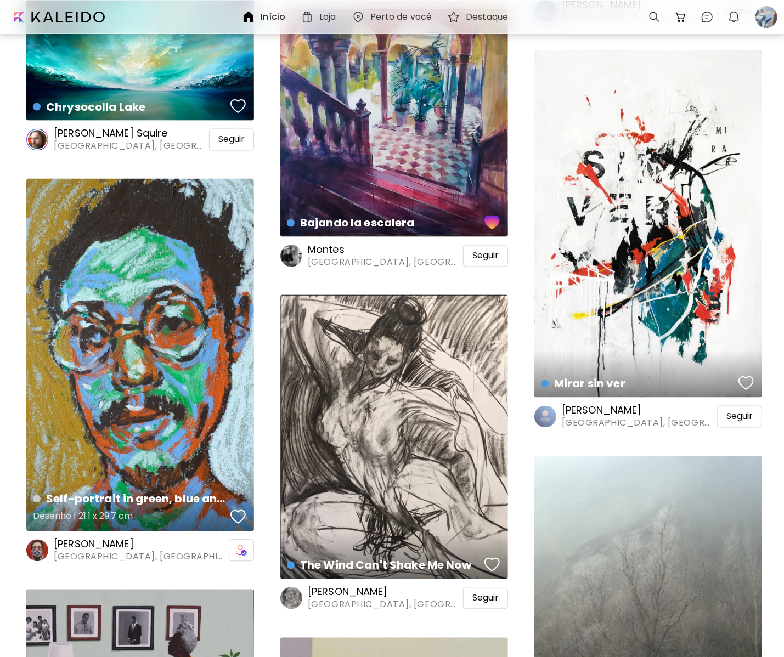
click at [237, 514] on div "button" at bounding box center [237, 517] width 15 height 16
click at [167, 393] on div "Self-portrait in green, blue and orange Desenho | 21.1 x 29.7 cm" at bounding box center [140, 355] width 228 height 353
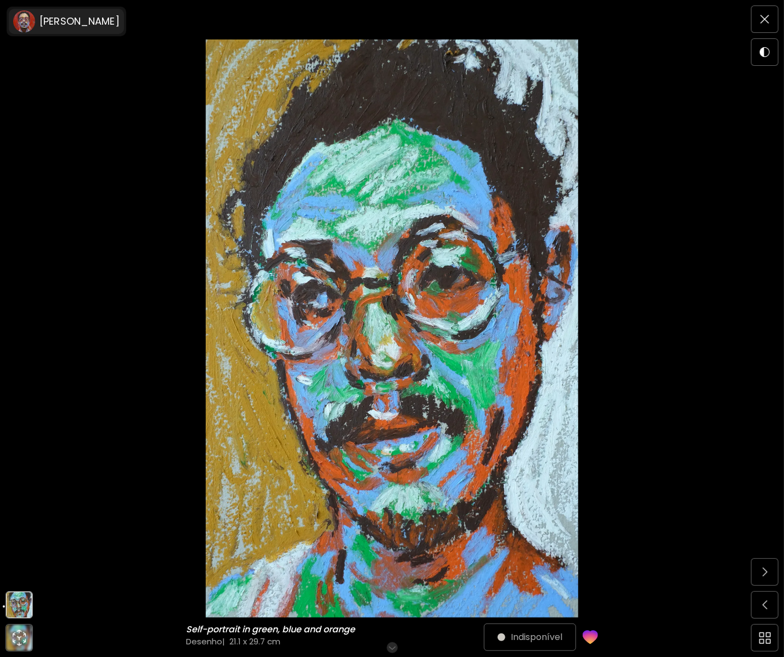
click at [60, 30] on div "[PERSON_NAME]" at bounding box center [66, 21] width 115 height 25
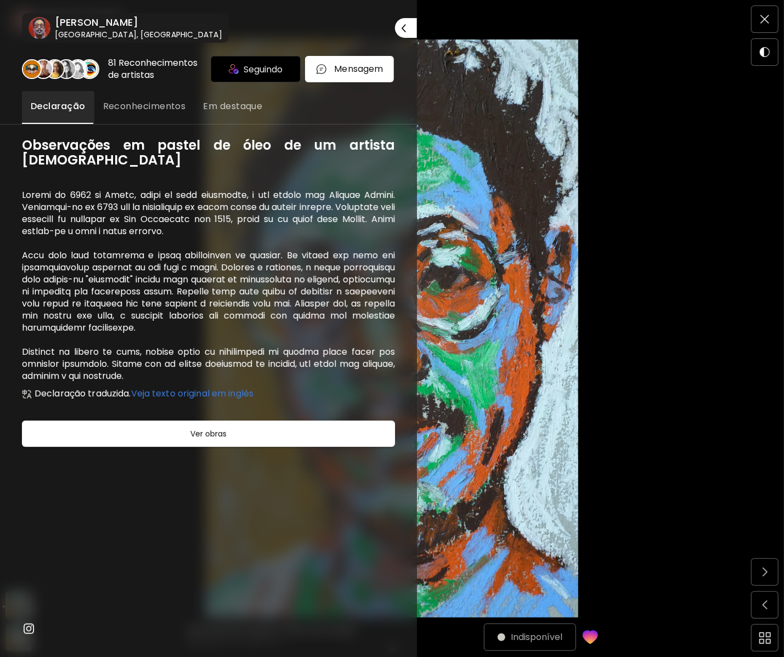
click at [93, 25] on h6 "[PERSON_NAME]" at bounding box center [138, 22] width 167 height 13
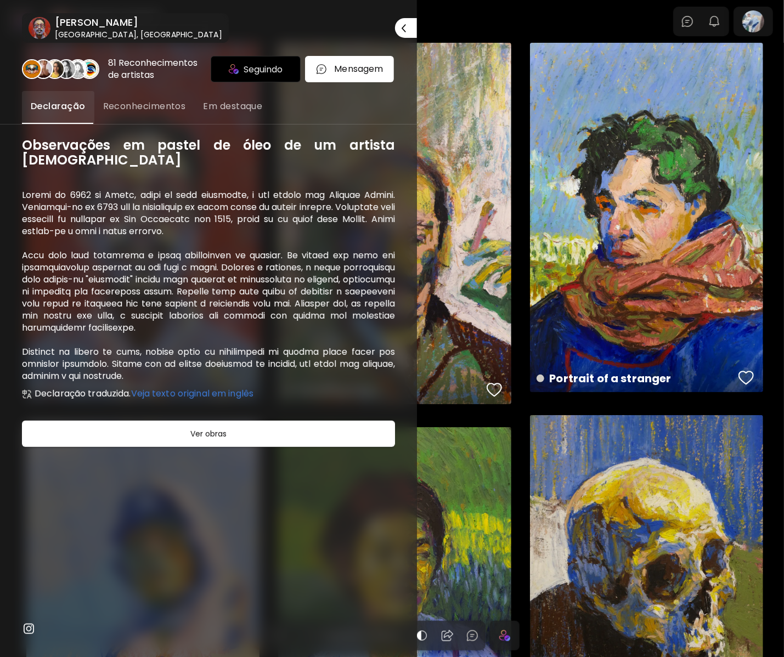
click at [740, 379] on div at bounding box center [392, 328] width 784 height 657
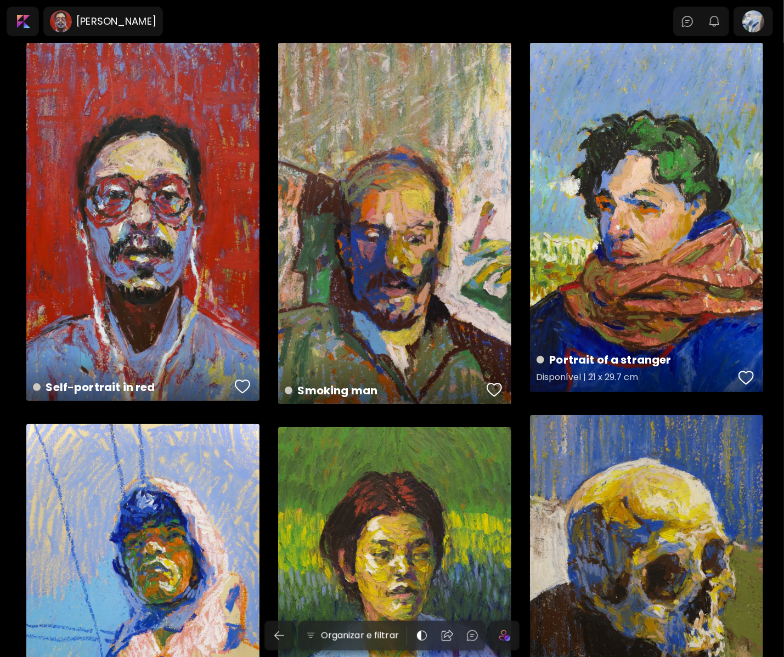
click at [747, 380] on div "button" at bounding box center [746, 378] width 15 height 16
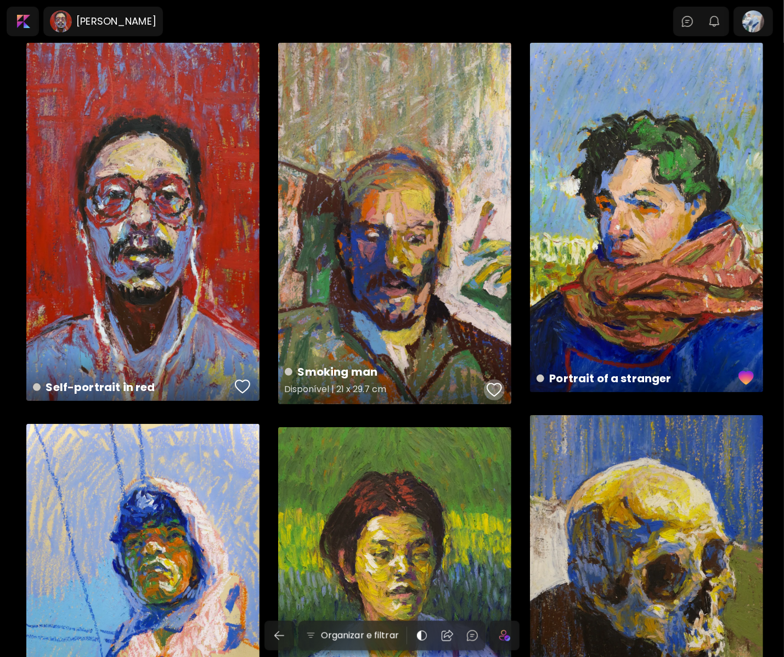
click at [495, 387] on div "button" at bounding box center [494, 390] width 15 height 16
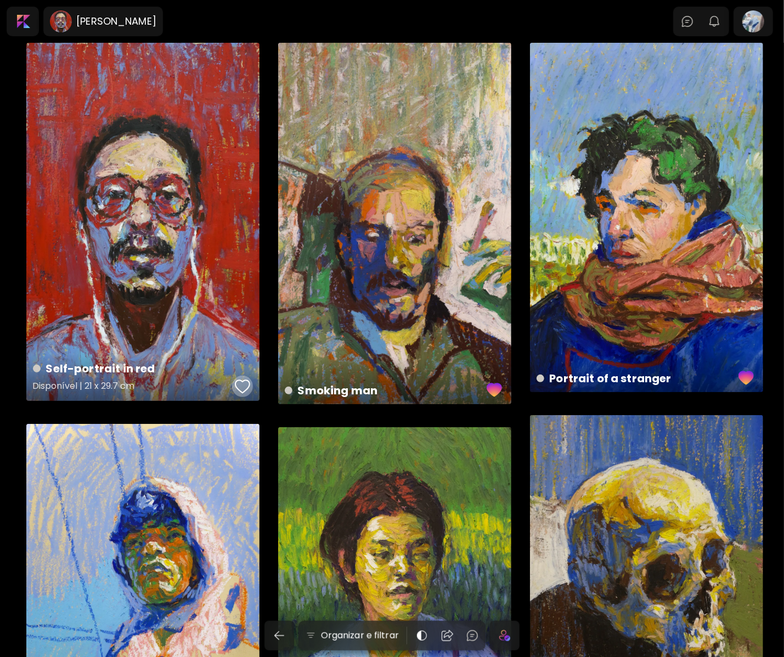
click at [245, 388] on div "button" at bounding box center [242, 387] width 15 height 16
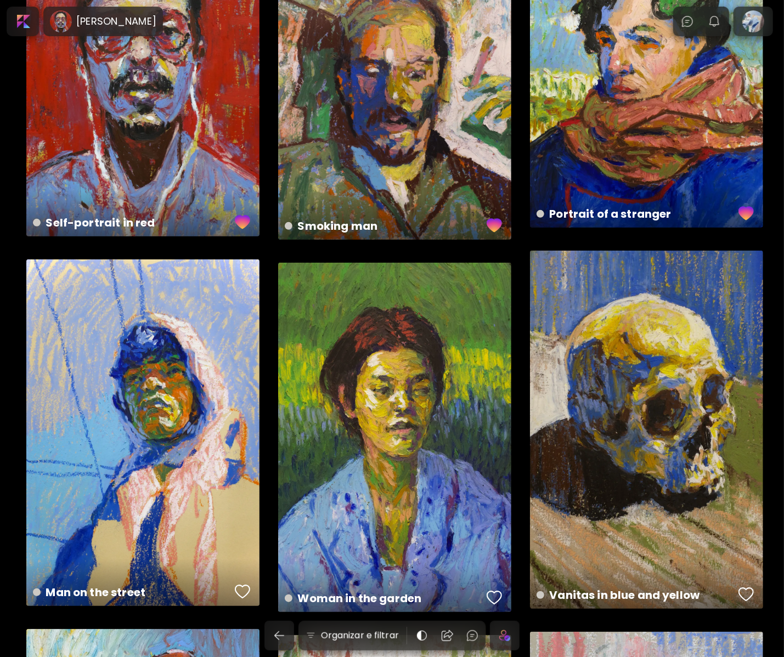
scroll to position [219, 0]
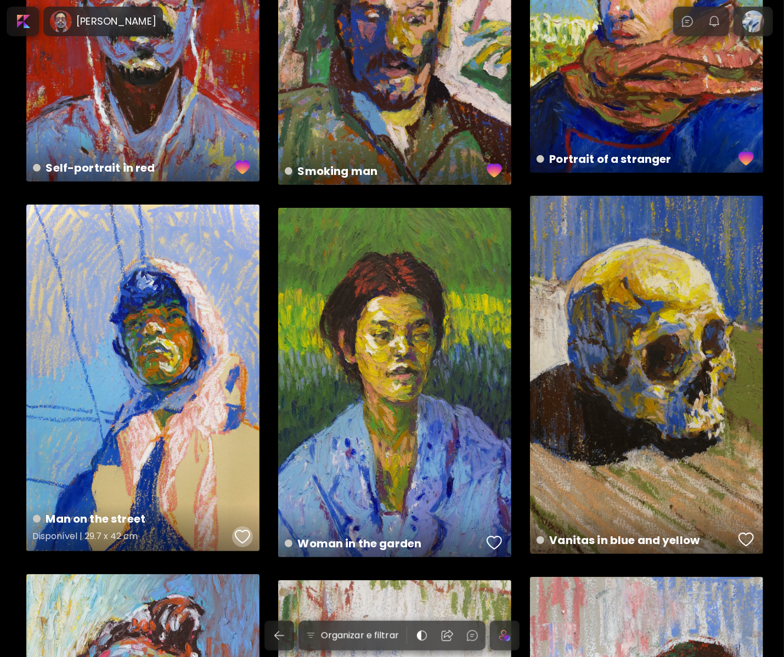
click at [237, 530] on div "button" at bounding box center [242, 537] width 15 height 16
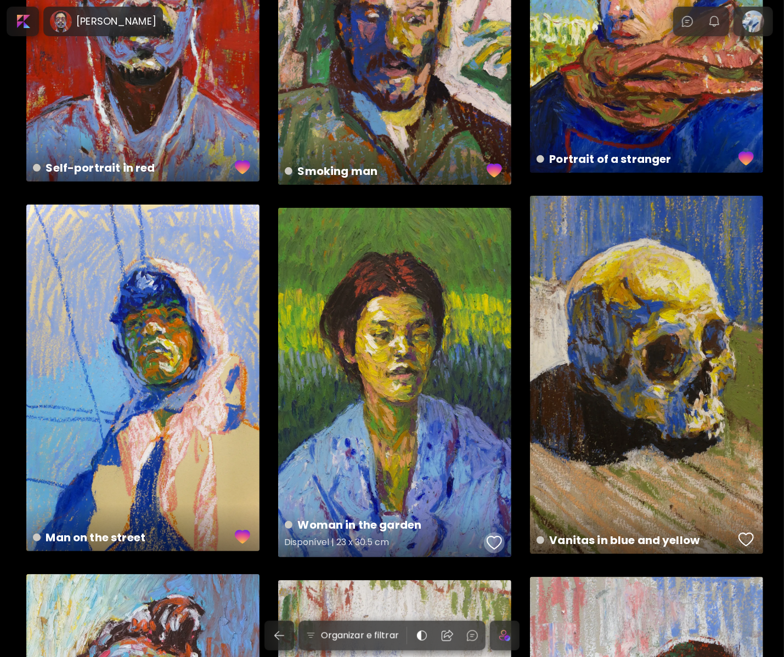
drag, startPoint x: 492, startPoint y: 546, endPoint x: 498, endPoint y: 543, distance: 7.4
click at [492, 546] on div "button" at bounding box center [494, 543] width 15 height 16
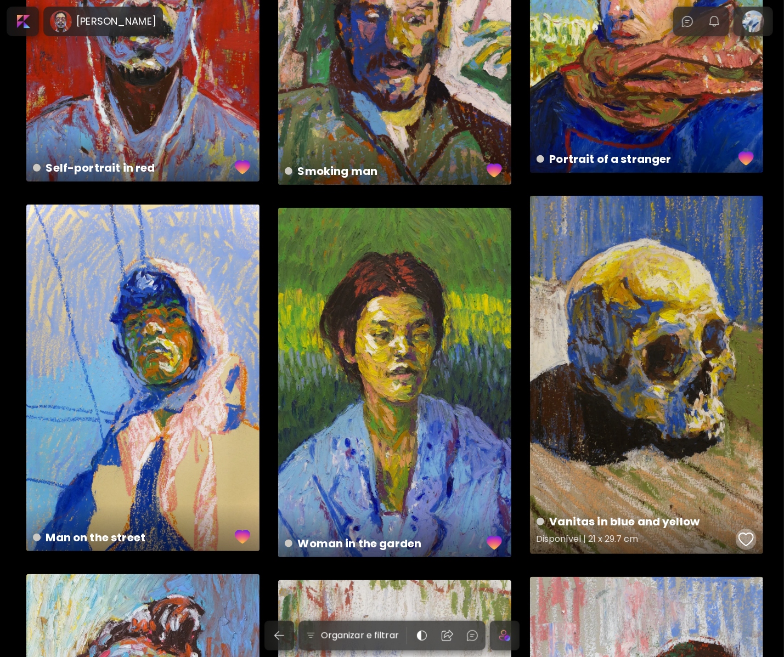
click at [747, 540] on div "button" at bounding box center [746, 540] width 15 height 16
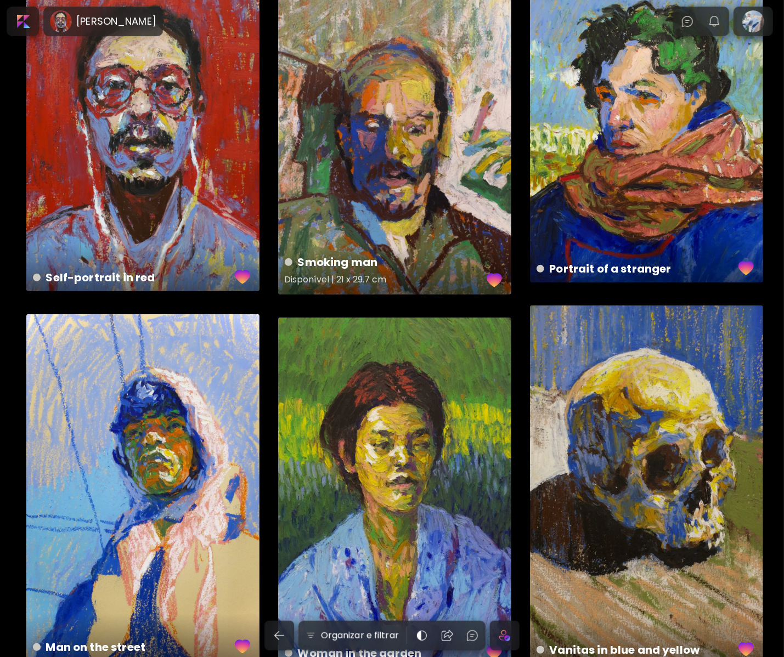
scroll to position [0, 0]
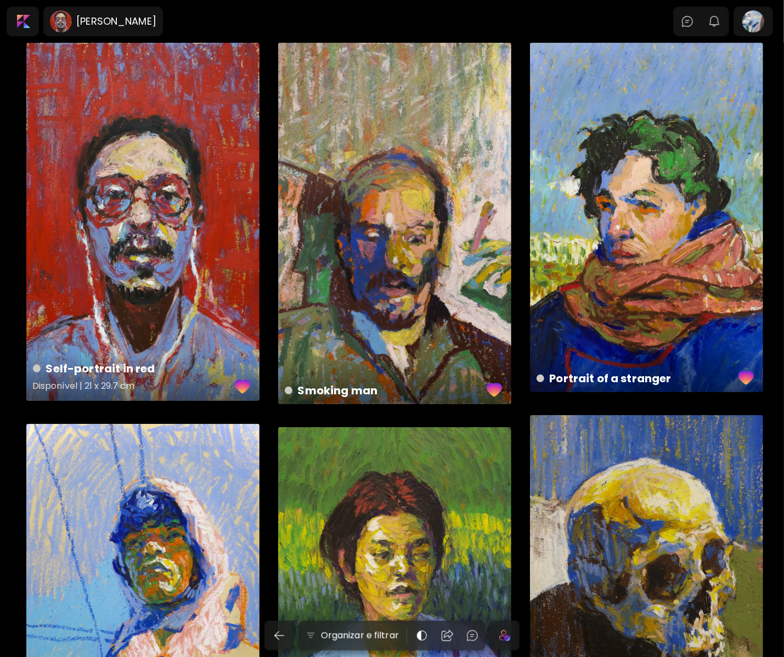
click at [189, 275] on div "Self-portrait in red Disponível | 21 x 29.7 cm" at bounding box center [142, 222] width 233 height 358
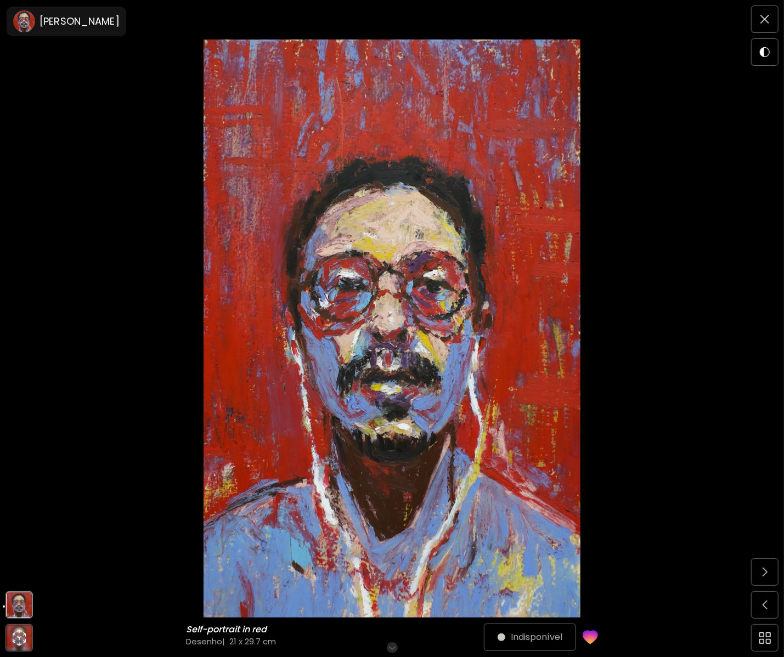
click at [99, 386] on img at bounding box center [392, 329] width 692 height 578
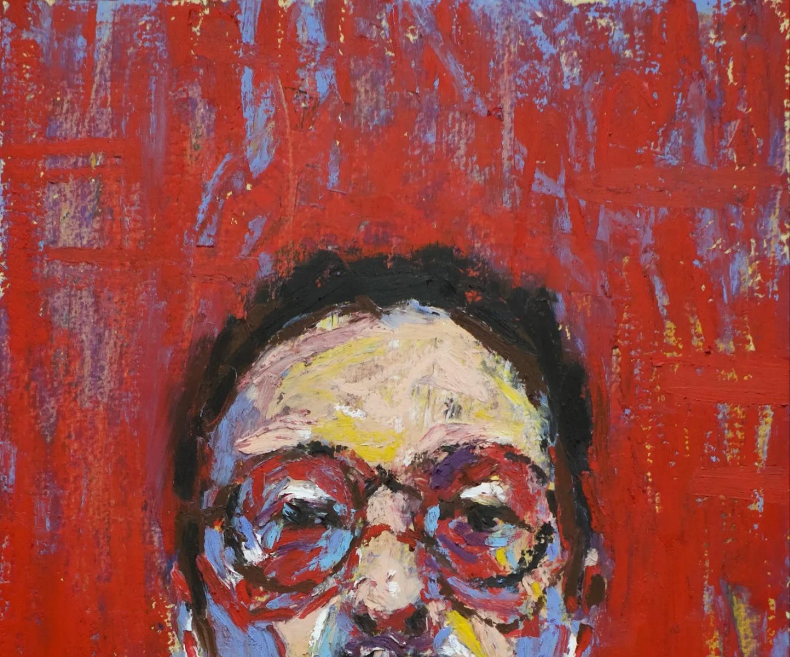
click at [81, 191] on img at bounding box center [395, 606] width 790 height 1213
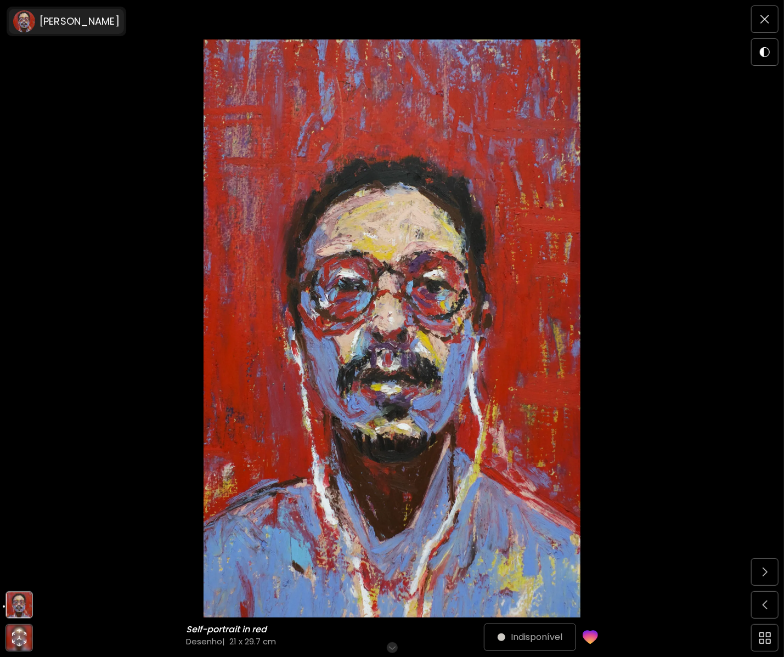
click at [37, 22] on div "[PERSON_NAME]" at bounding box center [77, 21] width 84 height 13
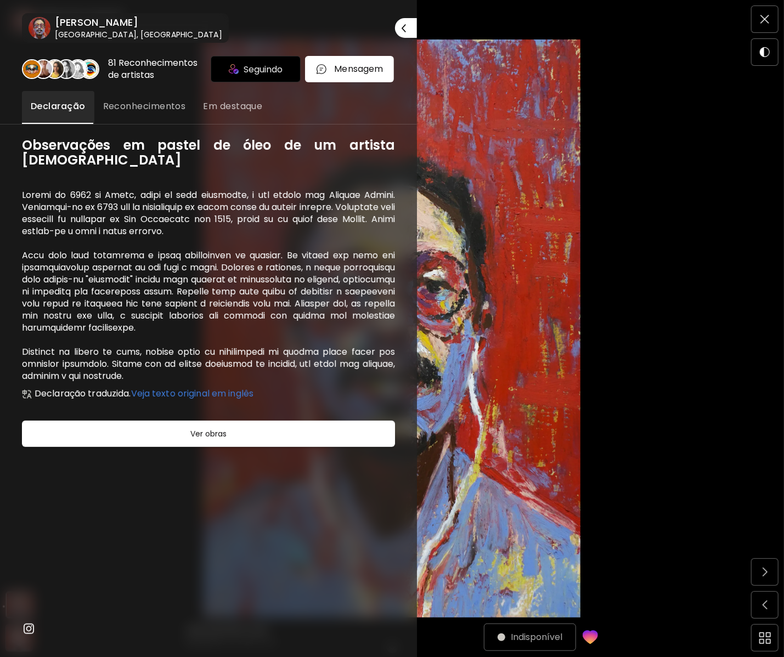
click at [88, 32] on h6 "[GEOGRAPHIC_DATA], [GEOGRAPHIC_DATA]" at bounding box center [138, 34] width 167 height 11
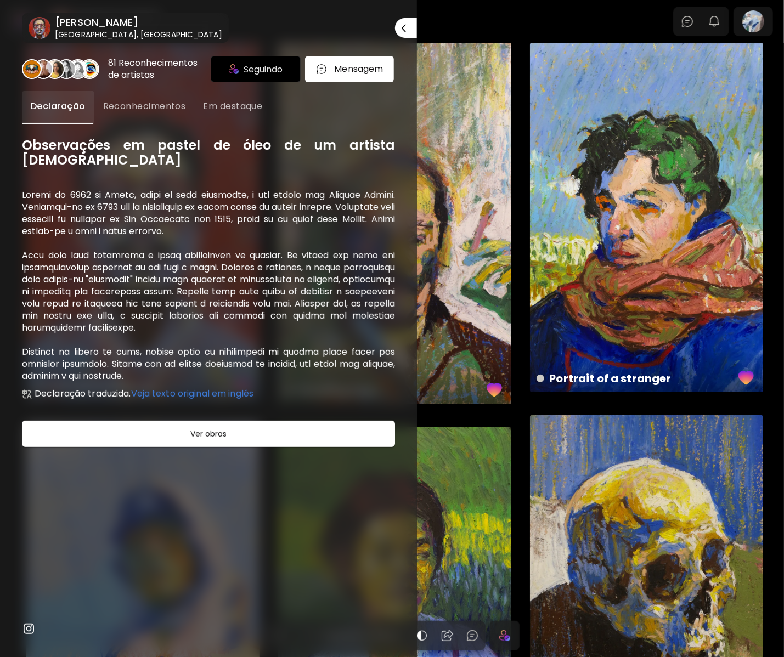
click at [698, 291] on div at bounding box center [392, 328] width 784 height 657
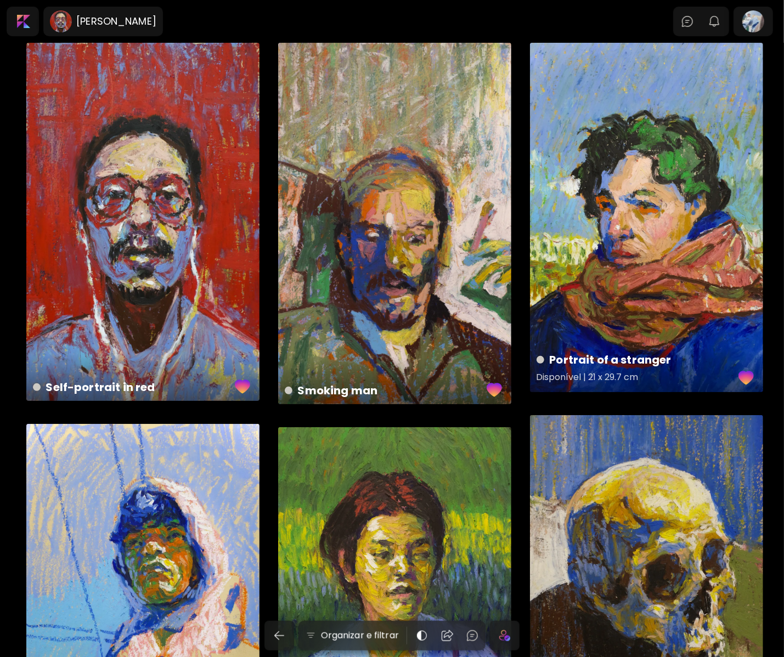
click at [559, 295] on div "Portrait of a stranger Disponível | 21 x 29.7 cm" at bounding box center [646, 218] width 233 height 350
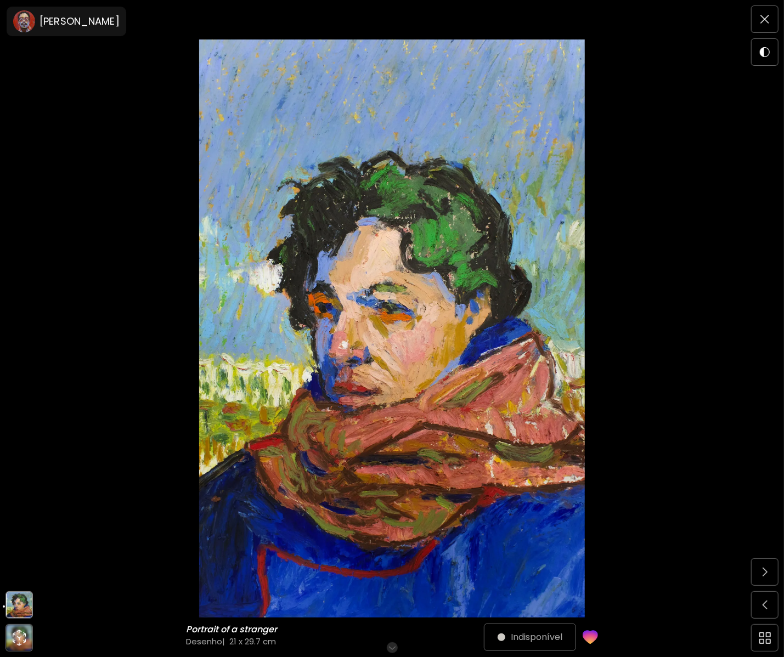
click at [540, 634] on div "Indisponível" at bounding box center [541, 637] width 114 height 26
click at [546, 635] on div "Indisponível" at bounding box center [541, 637] width 114 height 26
click at [396, 644] on h6 "Role para mais" at bounding box center [392, 648] width 57 height 9
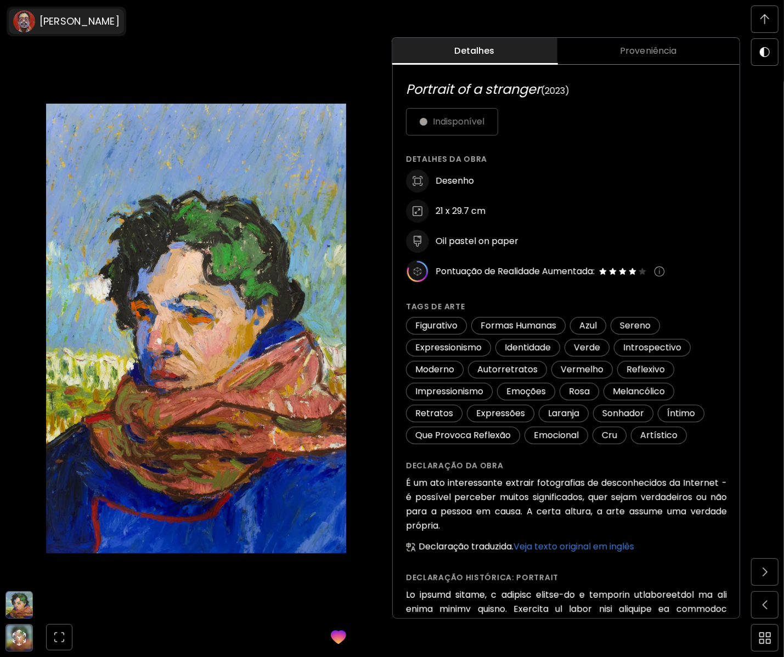
click at [15, 26] on image at bounding box center [24, 21] width 22 height 22
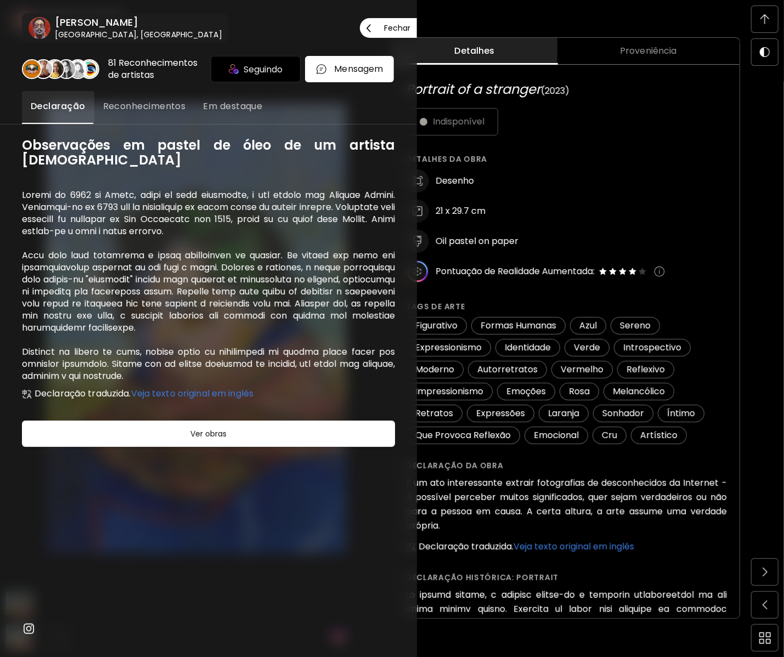
click at [63, 25] on h6 "[PERSON_NAME]" at bounding box center [138, 22] width 167 height 13
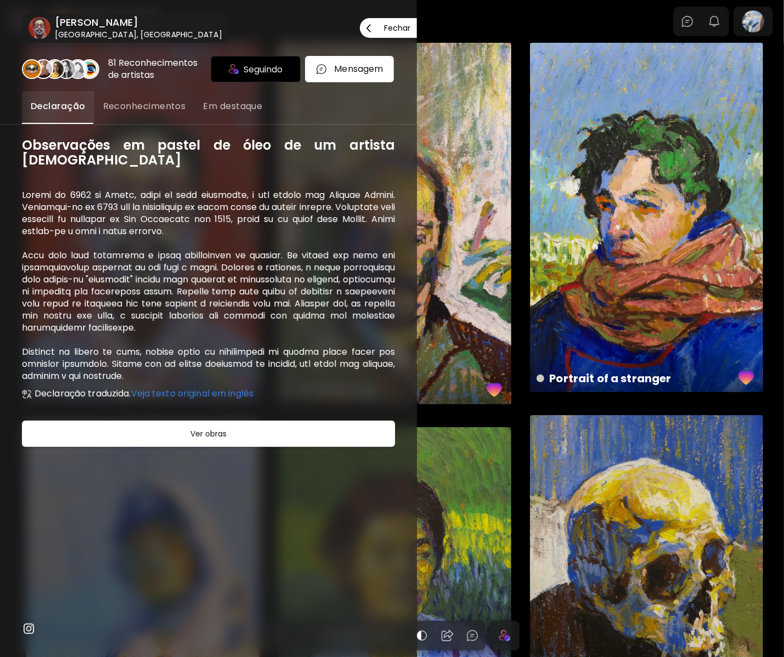
click at [396, 31] on p "Fechar" at bounding box center [397, 28] width 26 height 8
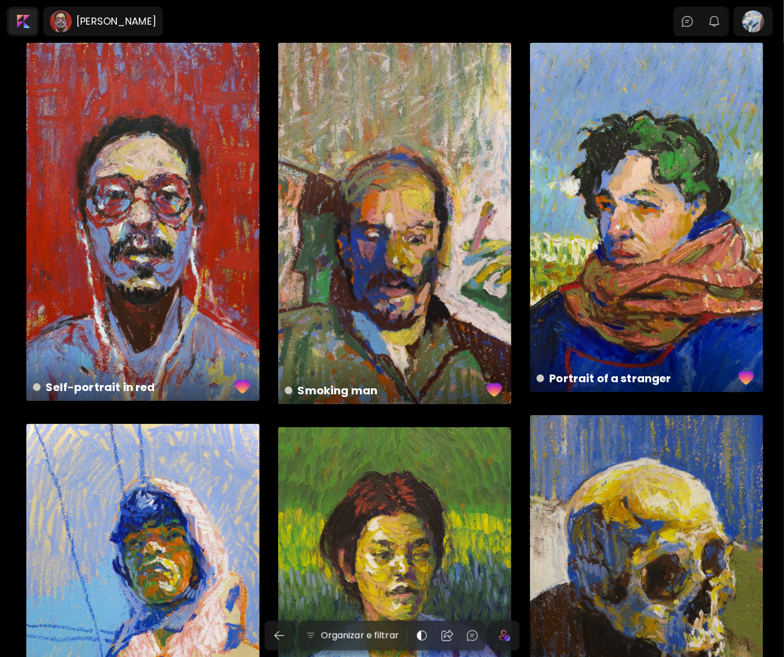
click at [32, 26] on div at bounding box center [23, 21] width 28 height 25
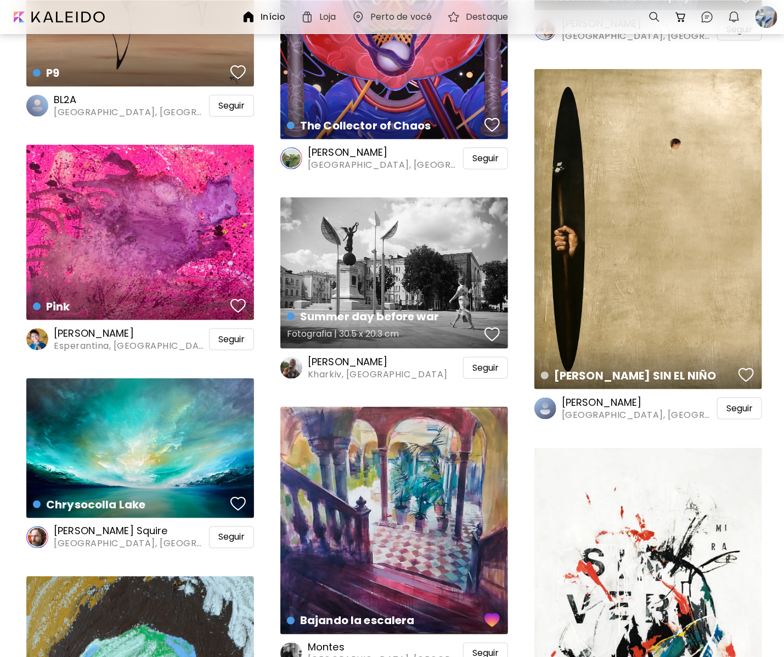
scroll to position [713, 0]
